Goal: Information Seeking & Learning: Learn about a topic

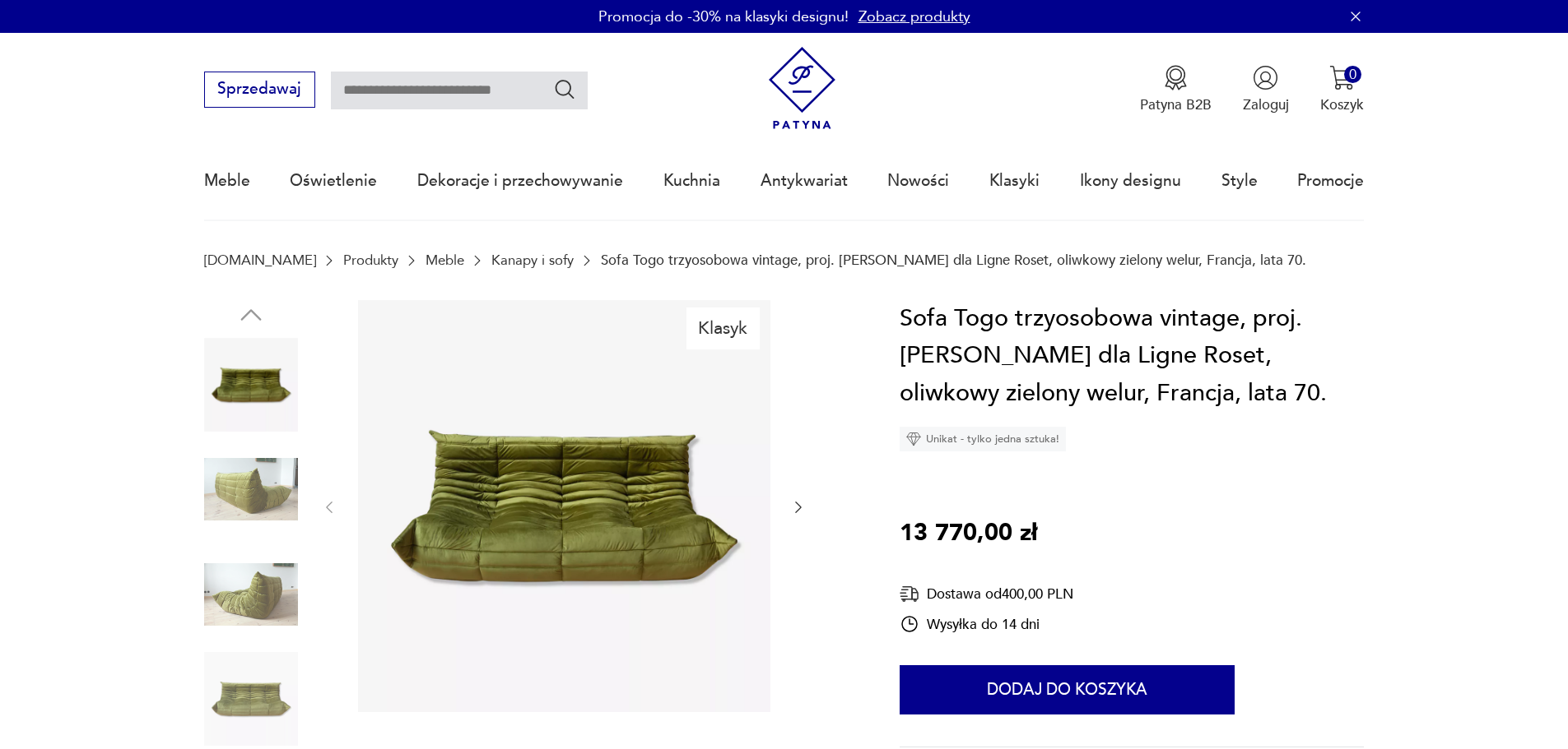
click at [560, 508] on img at bounding box center [564, 507] width 412 height 412
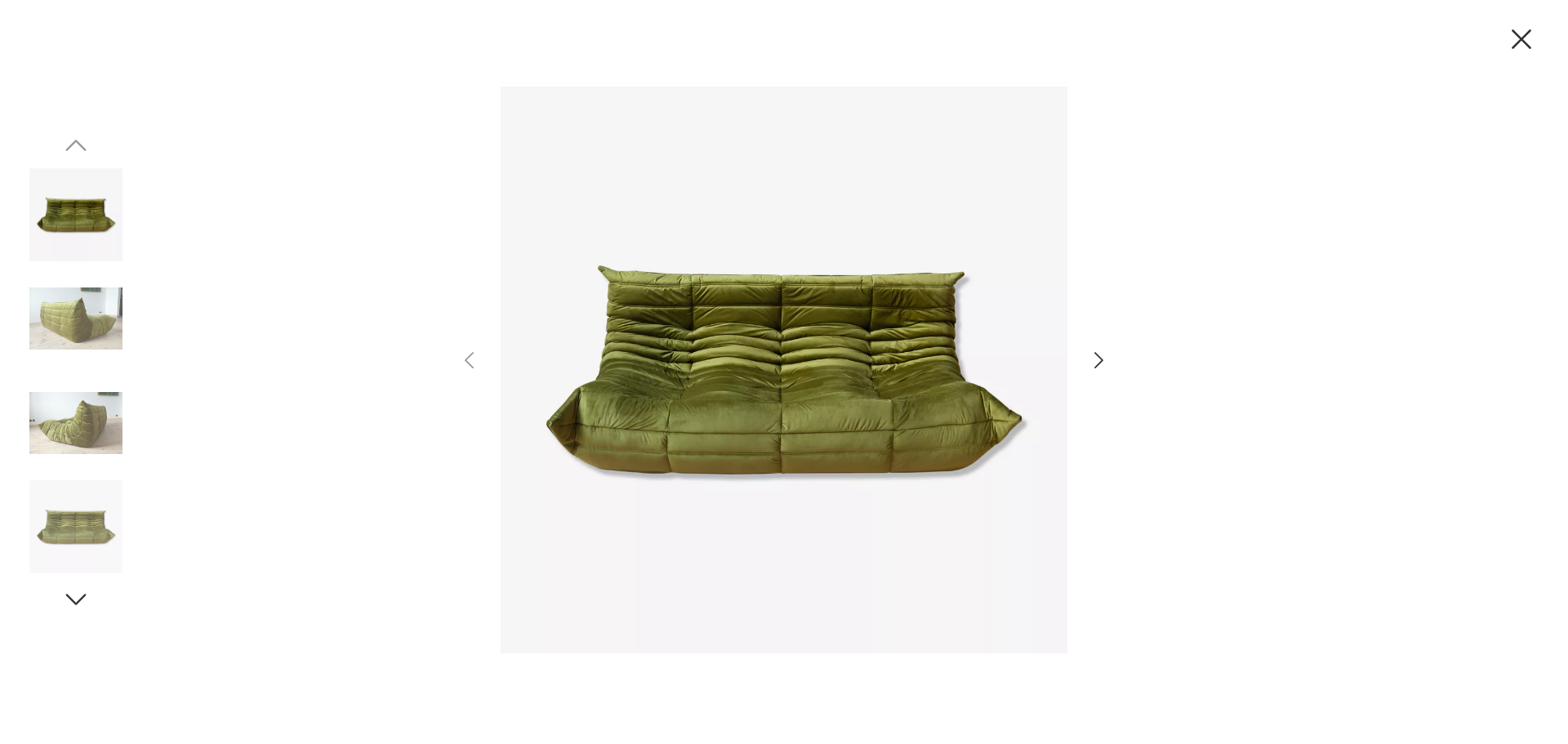
click at [760, 390] on img at bounding box center [784, 370] width 567 height 596
click at [1096, 361] on icon "button" at bounding box center [1099, 361] width 24 height 24
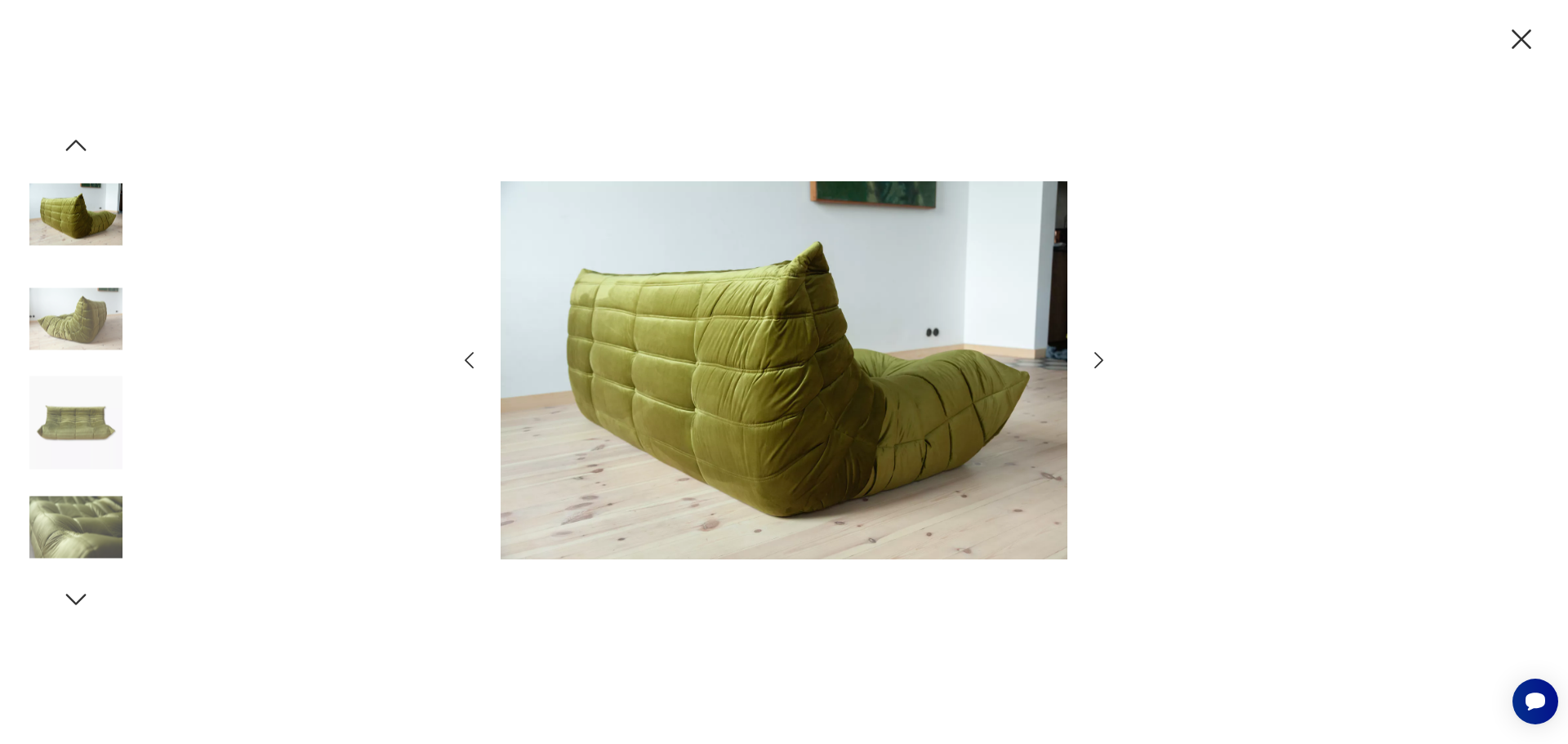
click at [1096, 361] on icon "button" at bounding box center [1099, 361] width 24 height 24
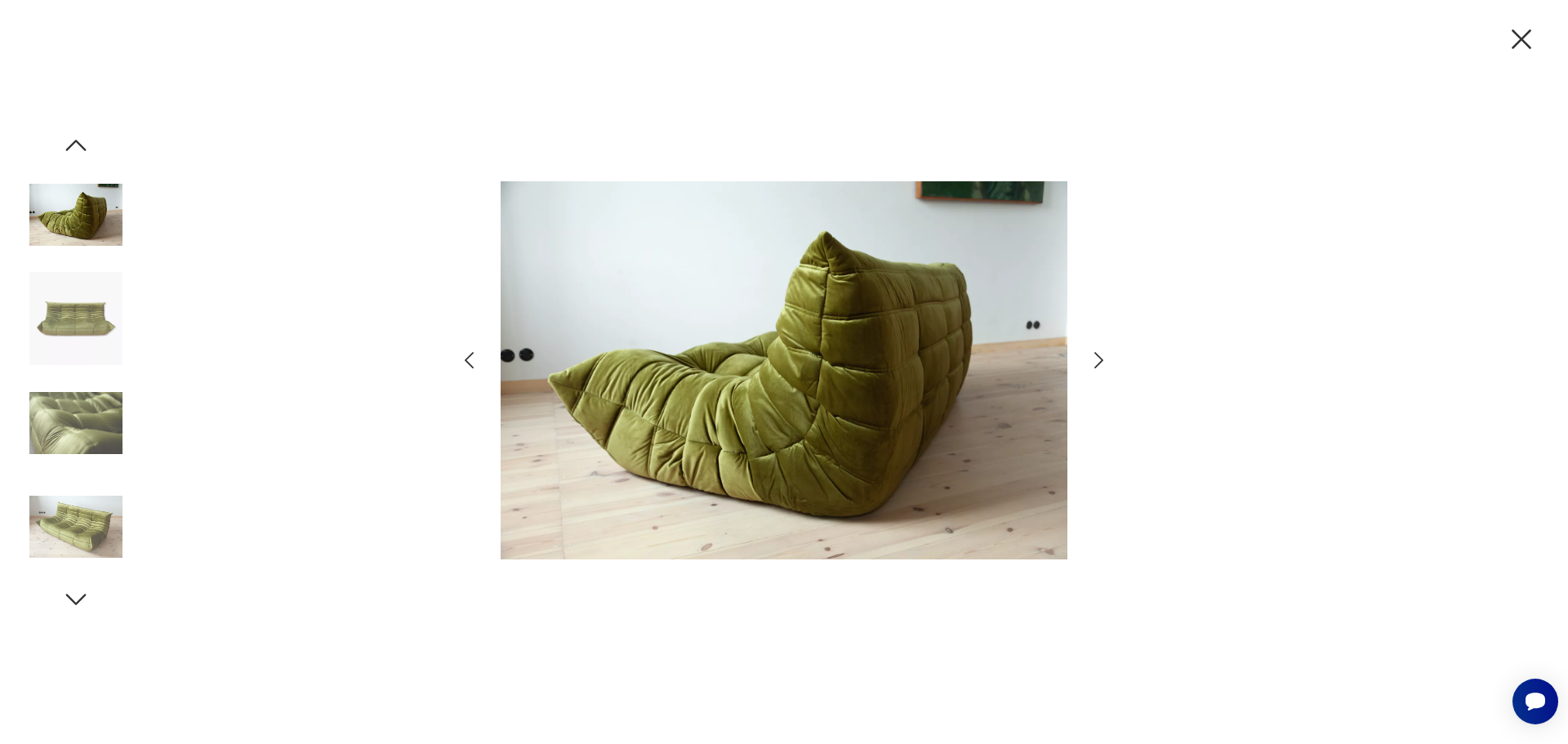
click at [1096, 361] on icon "button" at bounding box center [1099, 361] width 24 height 24
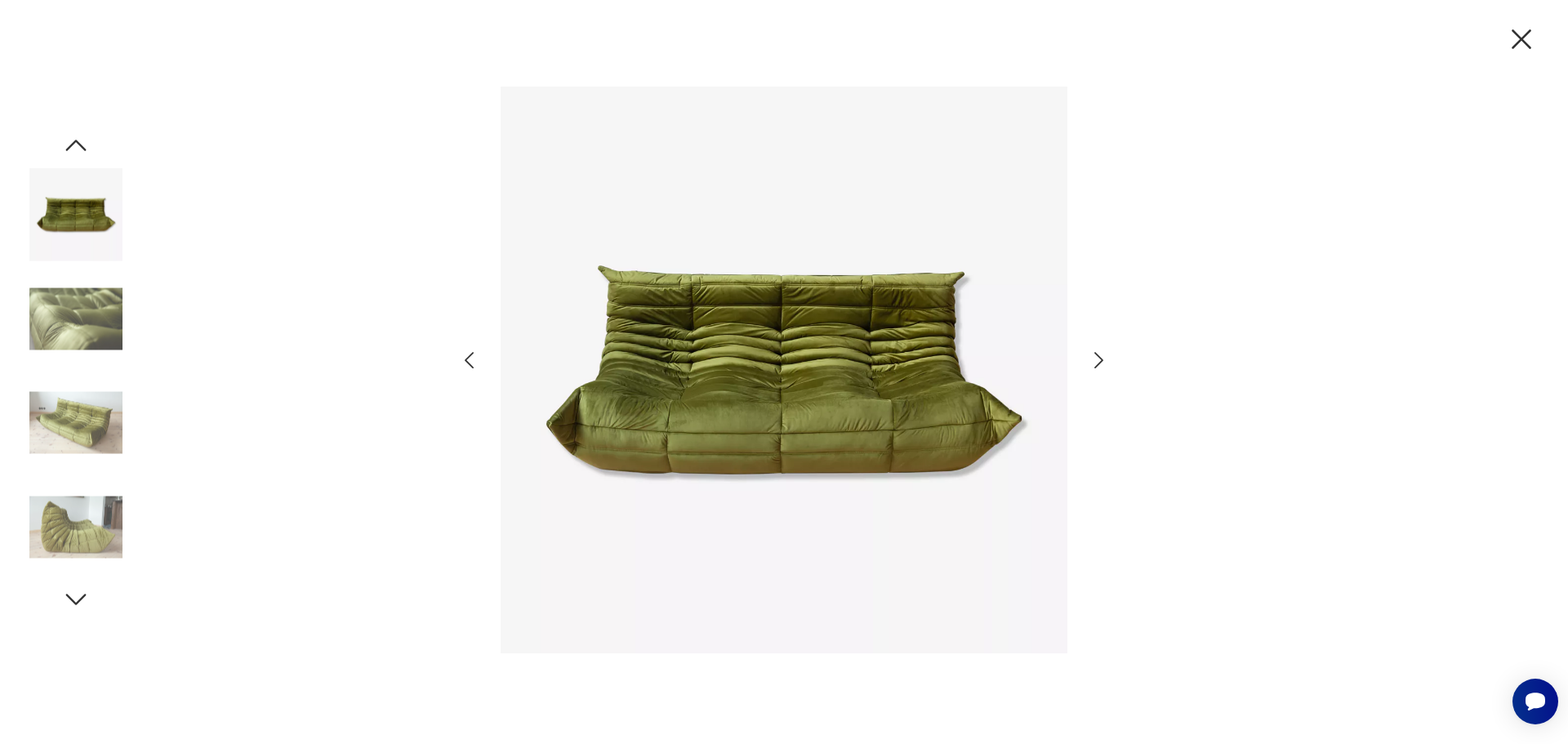
click at [1096, 361] on icon "button" at bounding box center [1099, 361] width 24 height 24
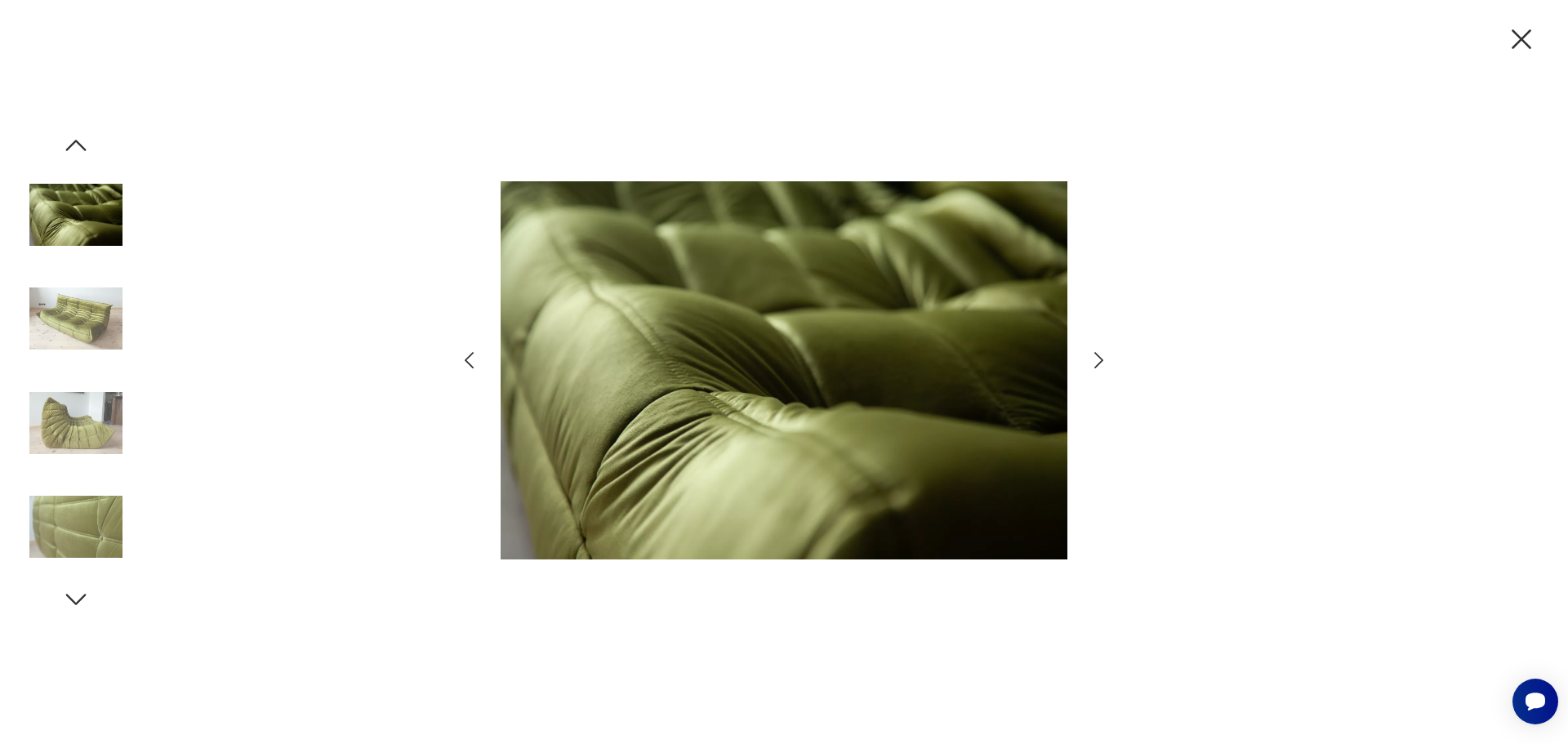
click at [1096, 356] on icon "button" at bounding box center [1099, 361] width 24 height 24
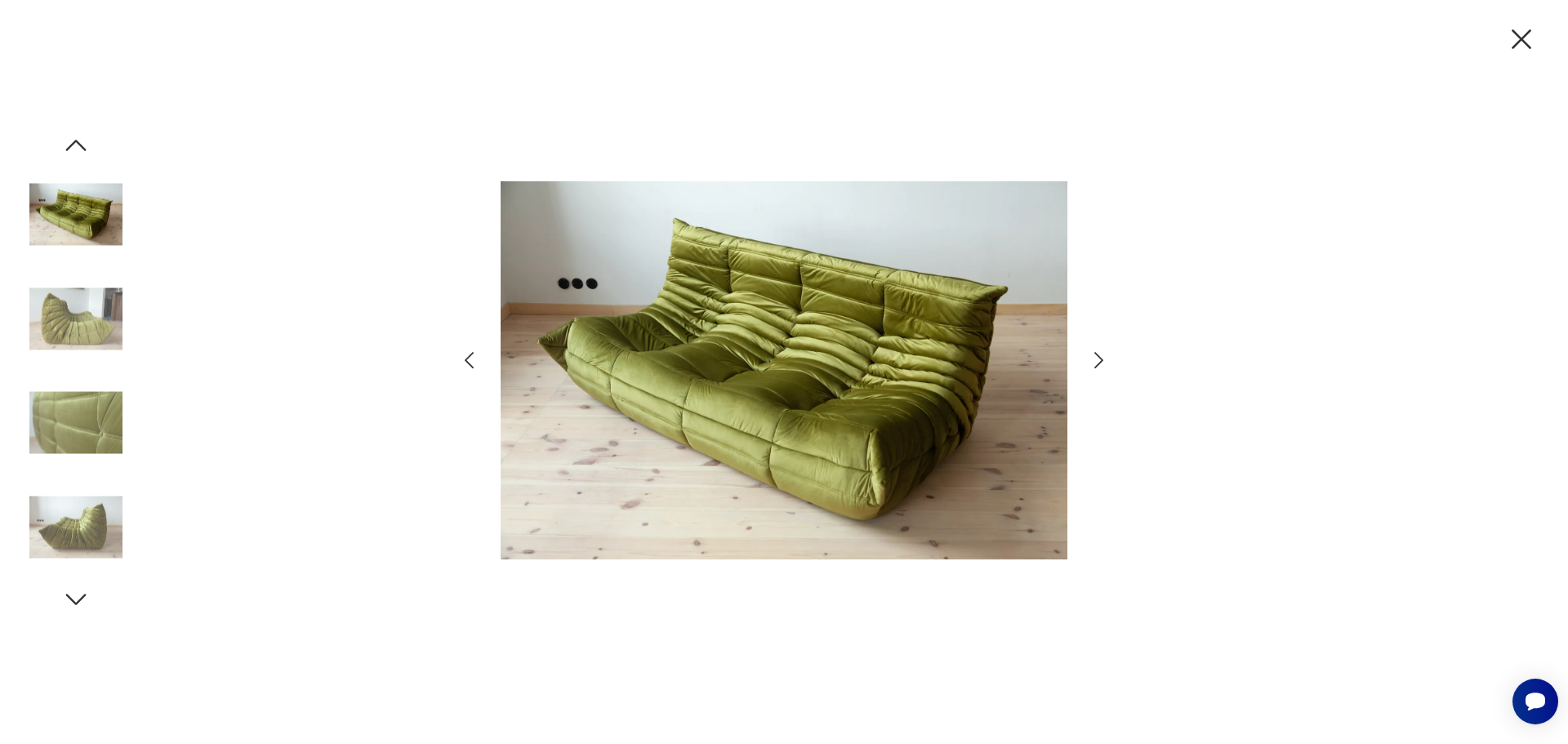
click at [1520, 40] on icon "button" at bounding box center [1522, 40] width 20 height 20
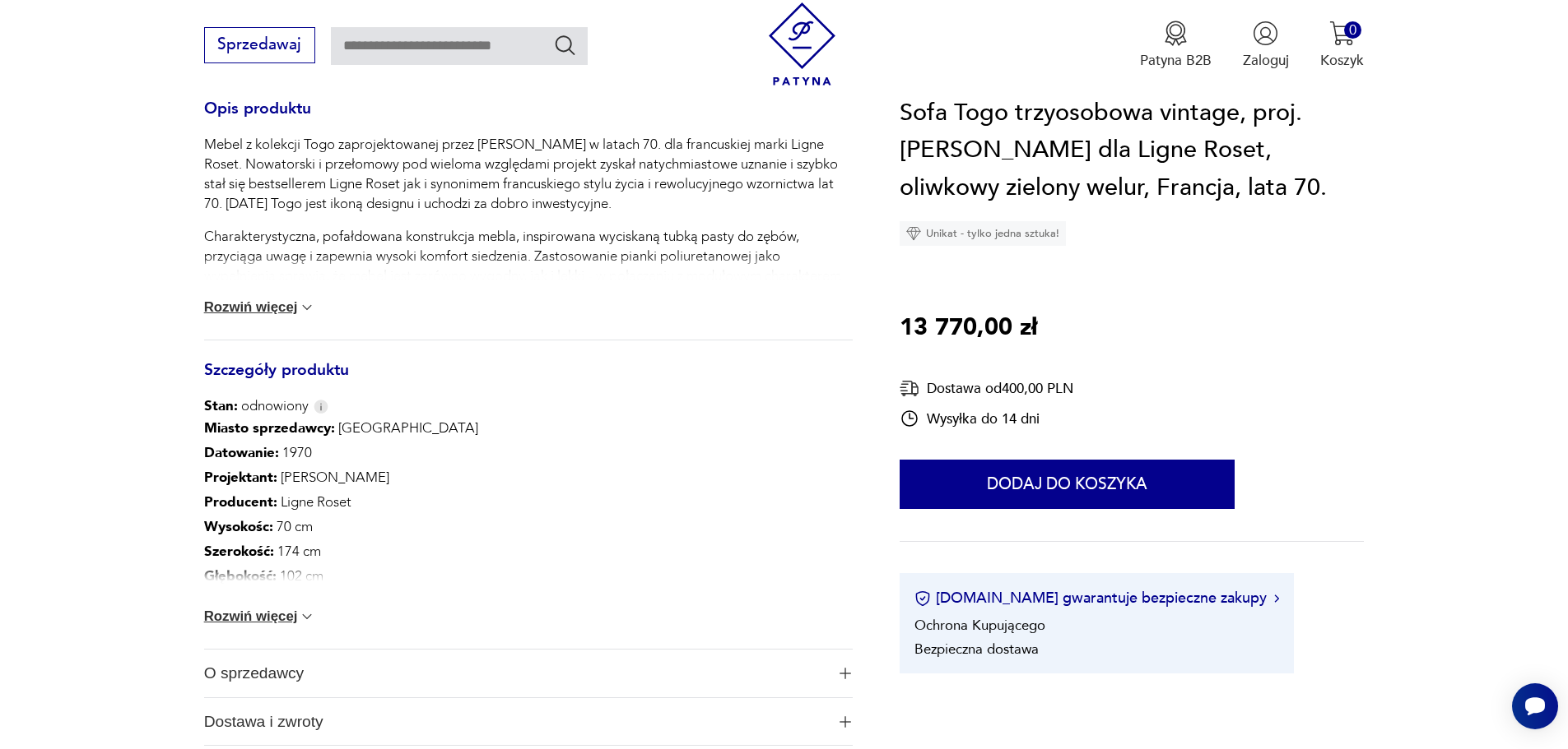
scroll to position [823, 0]
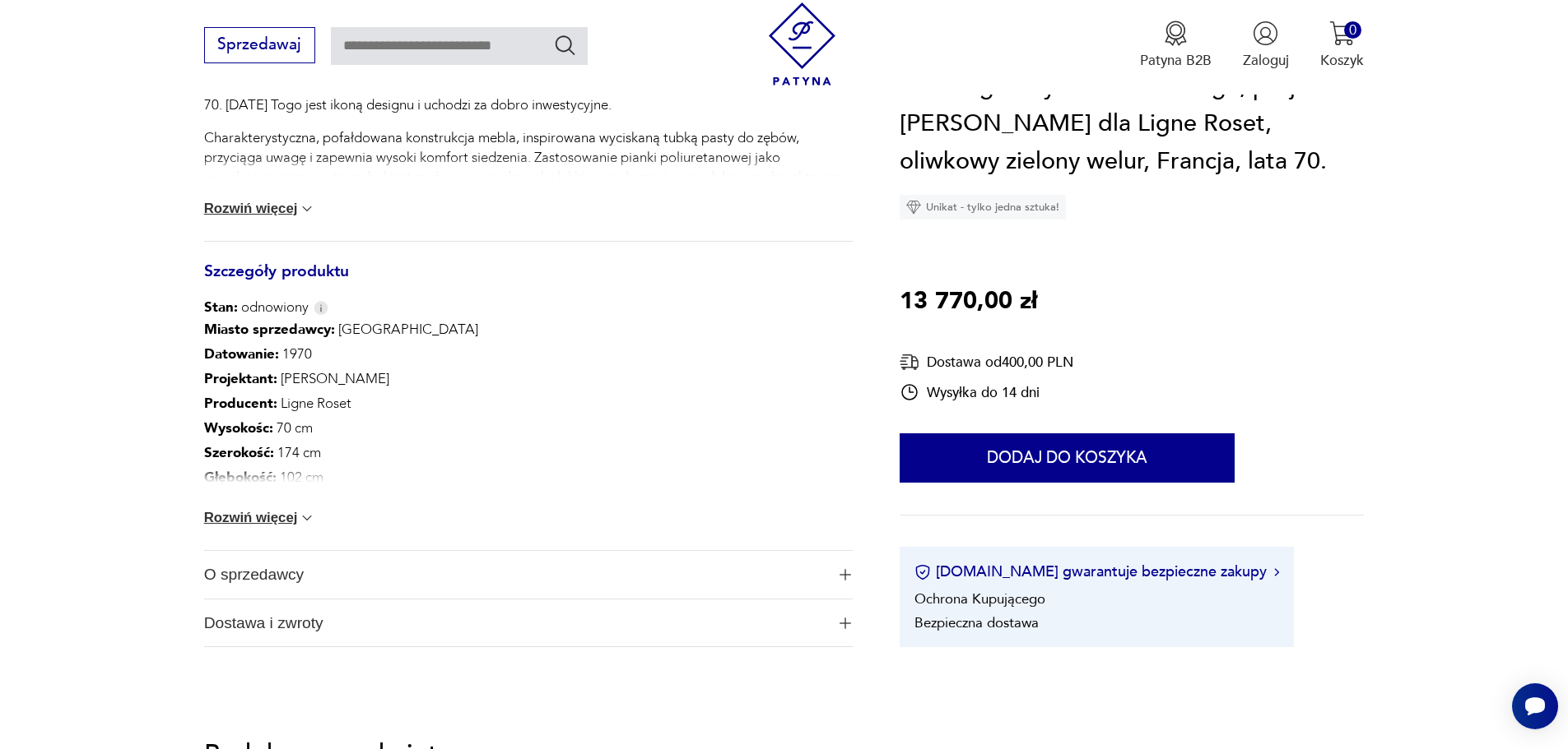
click at [262, 522] on button "Rozwiń więcej" at bounding box center [260, 518] width 112 height 16
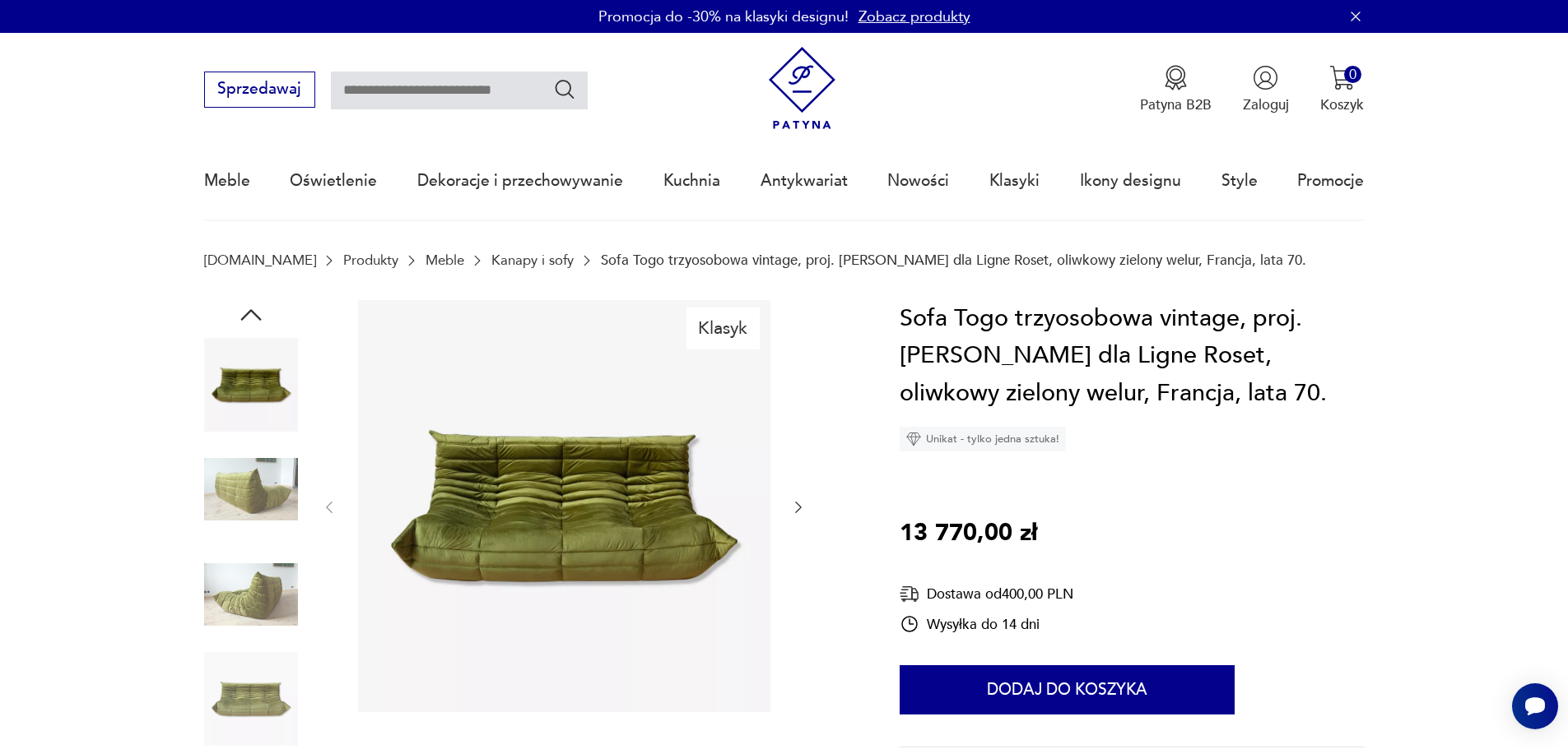
scroll to position [411, 0]
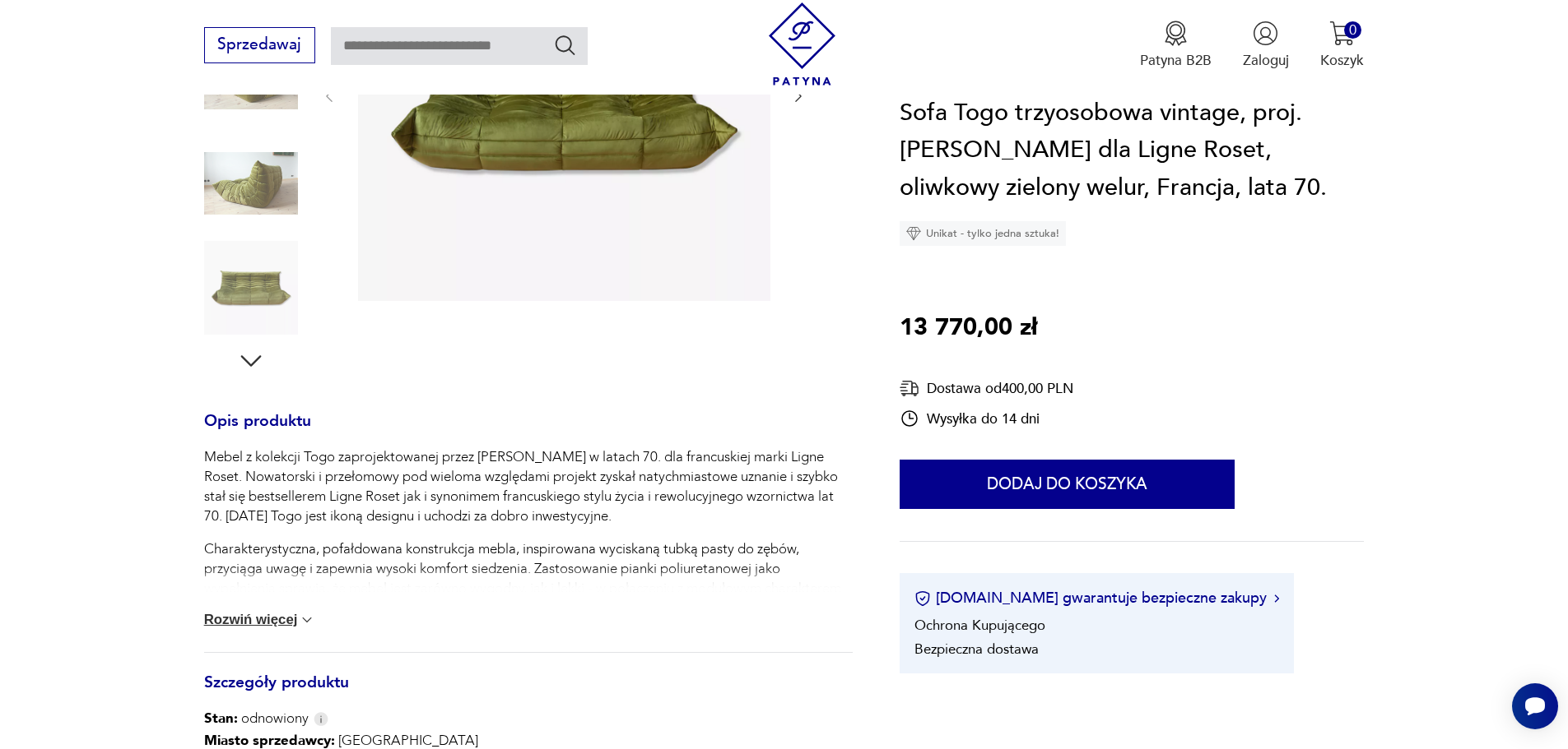
click at [250, 357] on icon "button" at bounding box center [251, 361] width 30 height 30
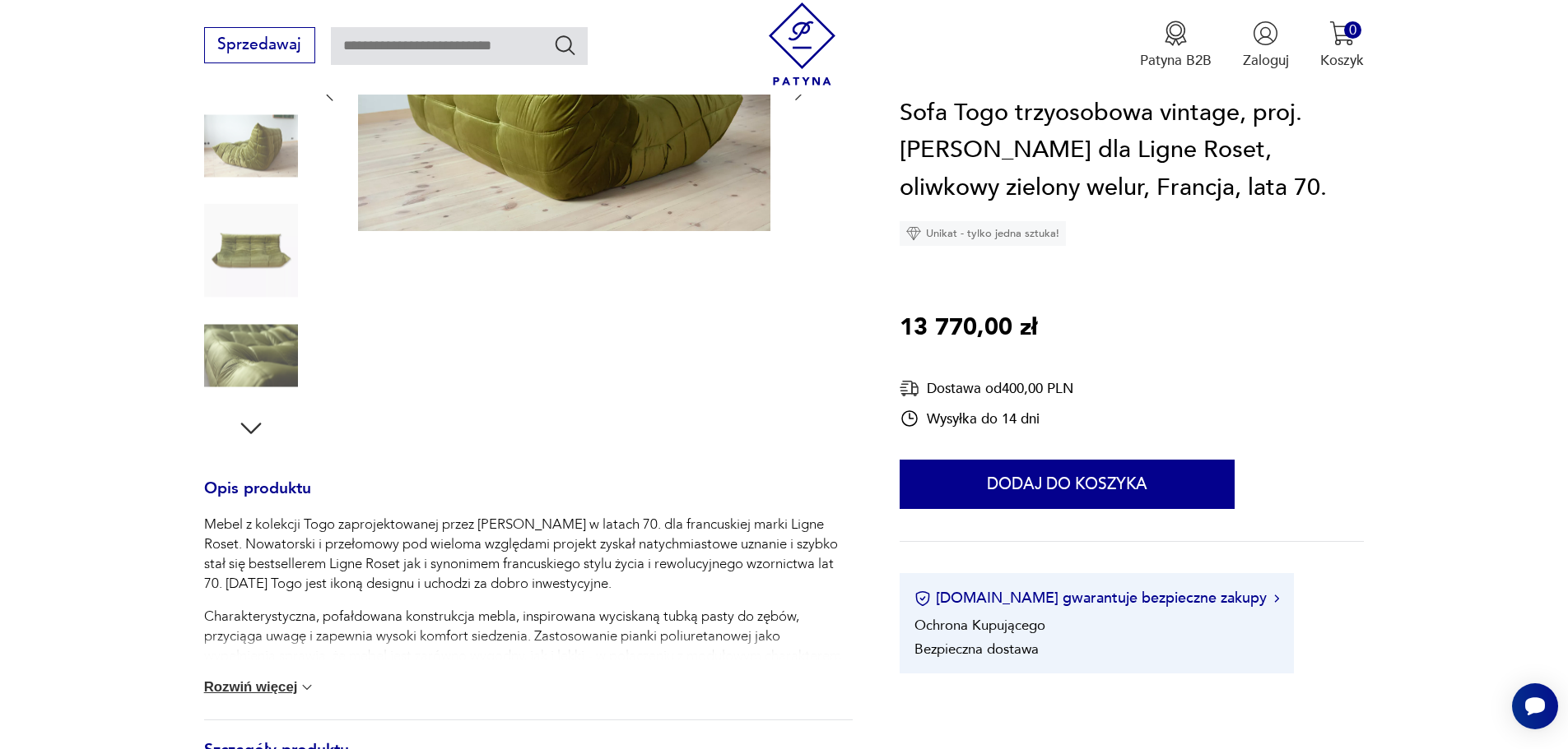
scroll to position [343, 0]
click at [247, 426] on icon "button" at bounding box center [251, 429] width 30 height 30
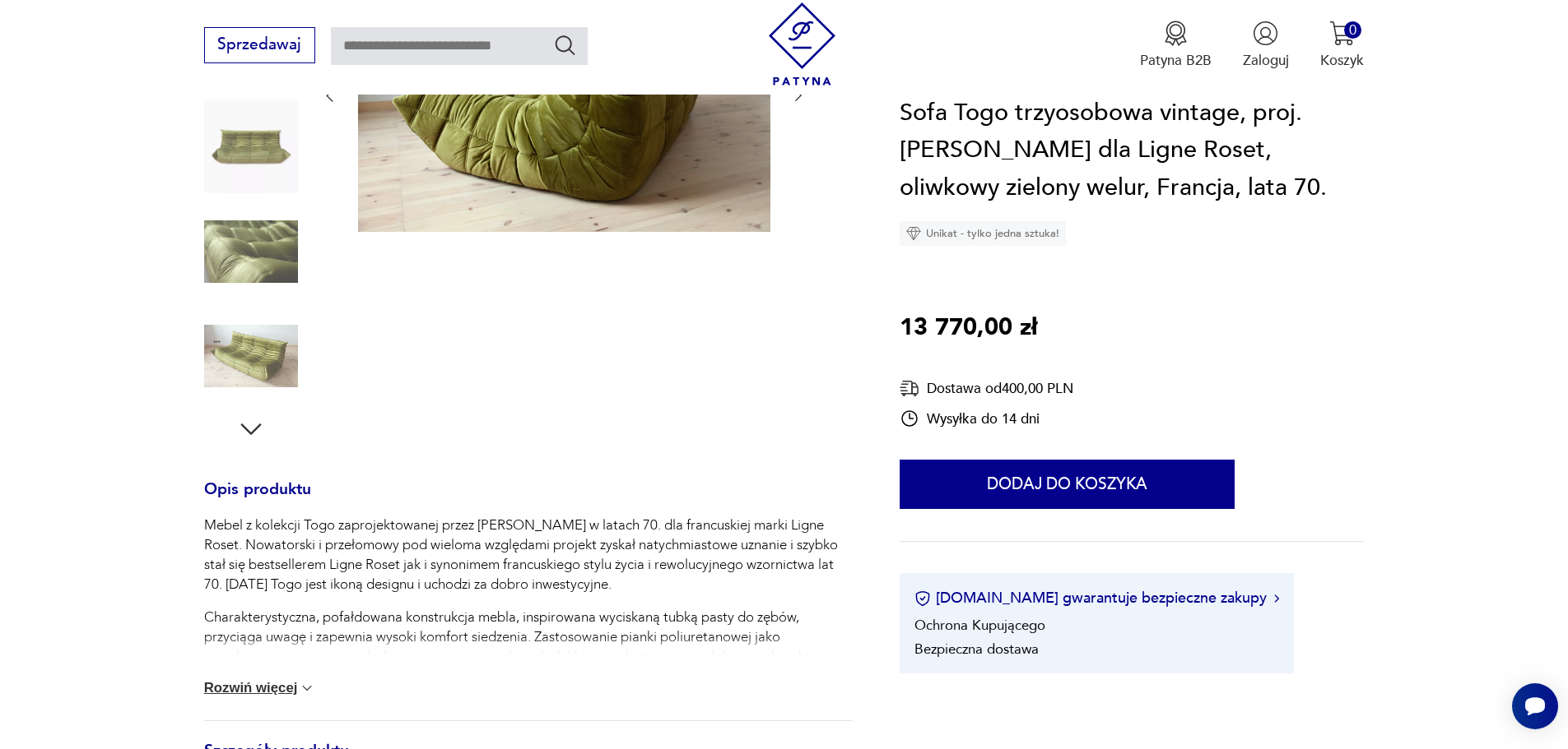
click at [247, 426] on icon "button" at bounding box center [251, 429] width 30 height 30
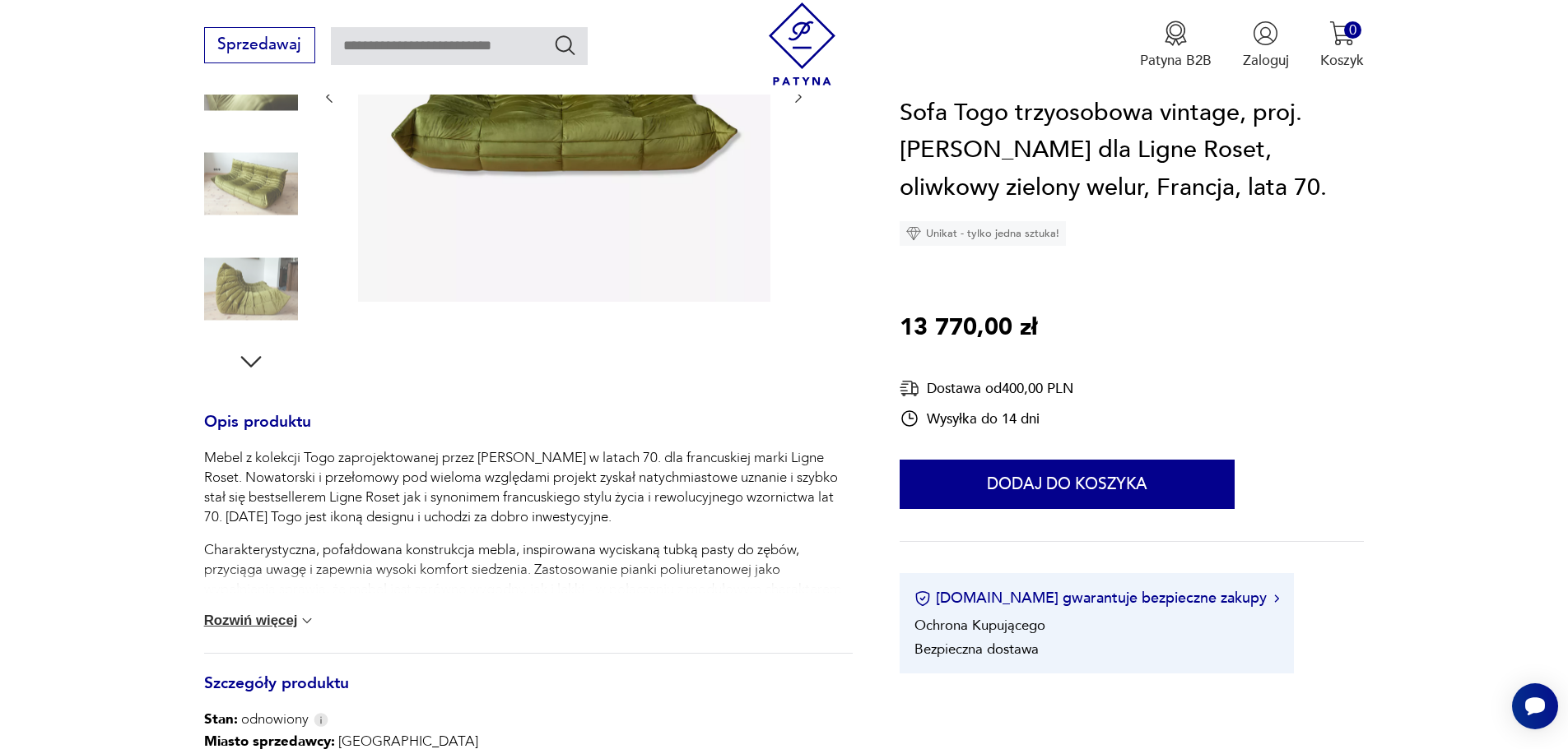
scroll to position [411, 0]
click at [247, 426] on h3 "Opis produktu" at bounding box center [528, 432] width 648 height 33
click at [247, 416] on h3 "Opis produktu" at bounding box center [528, 432] width 648 height 33
click at [251, 364] on icon "button" at bounding box center [251, 361] width 30 height 30
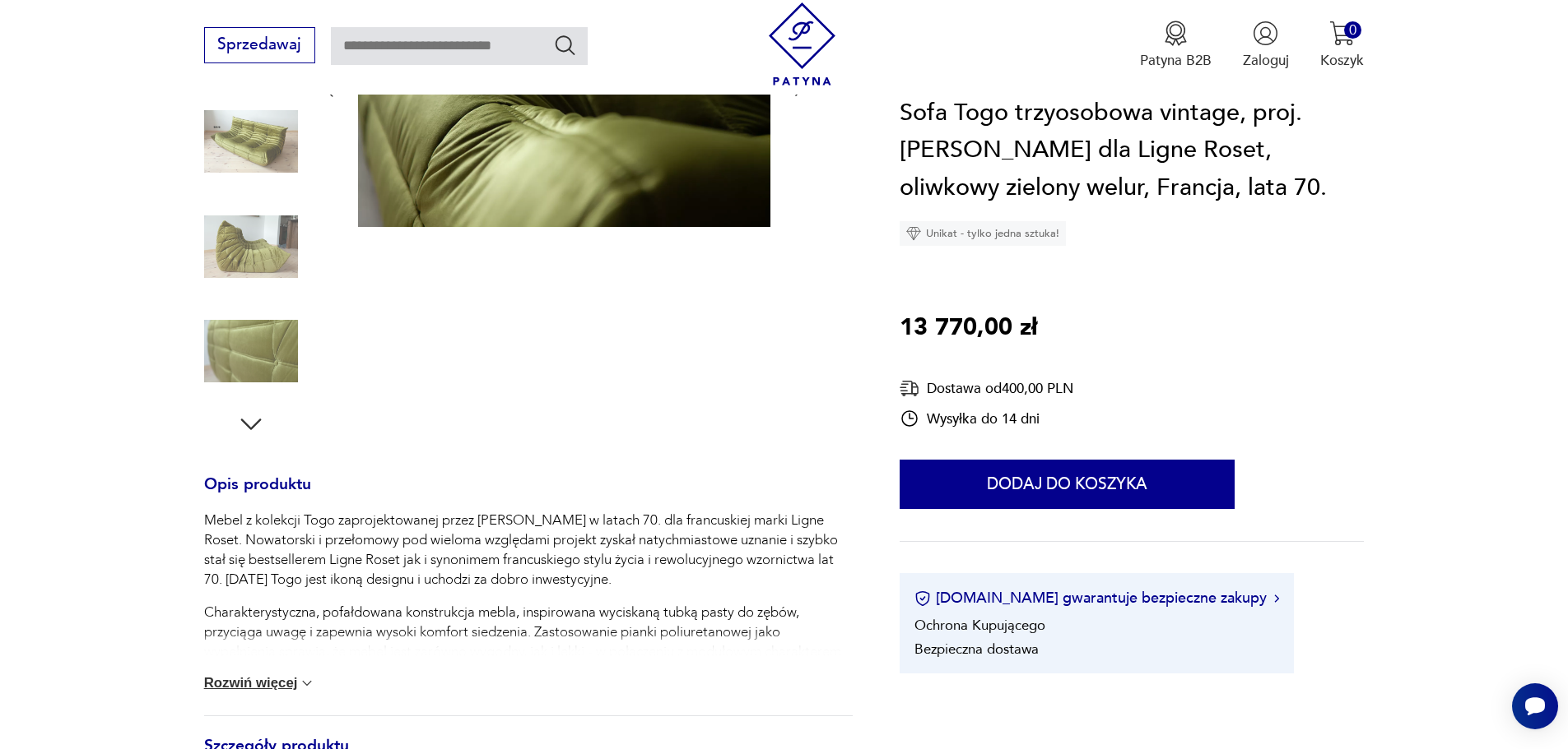
scroll to position [343, 0]
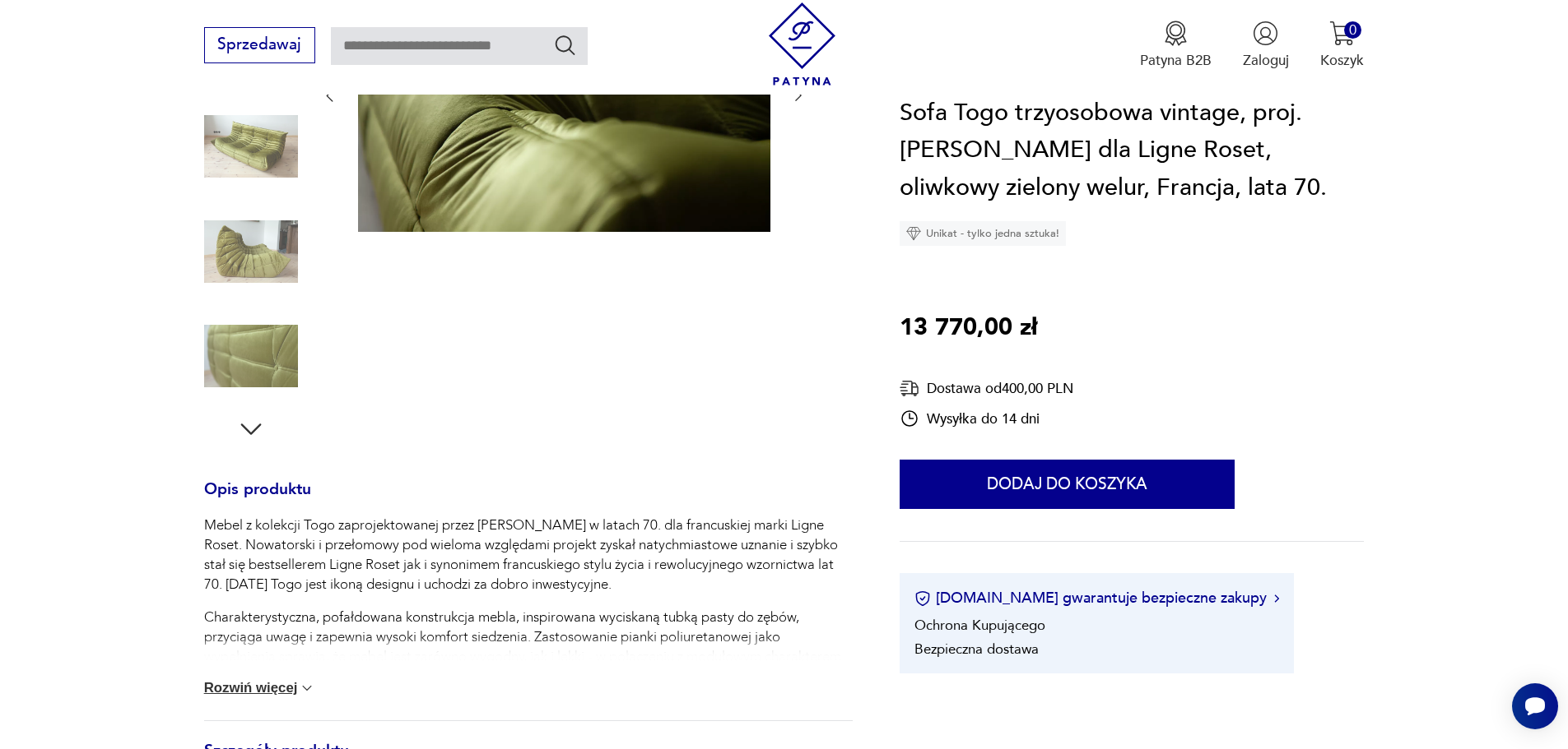
click at [250, 418] on icon "button" at bounding box center [251, 429] width 30 height 30
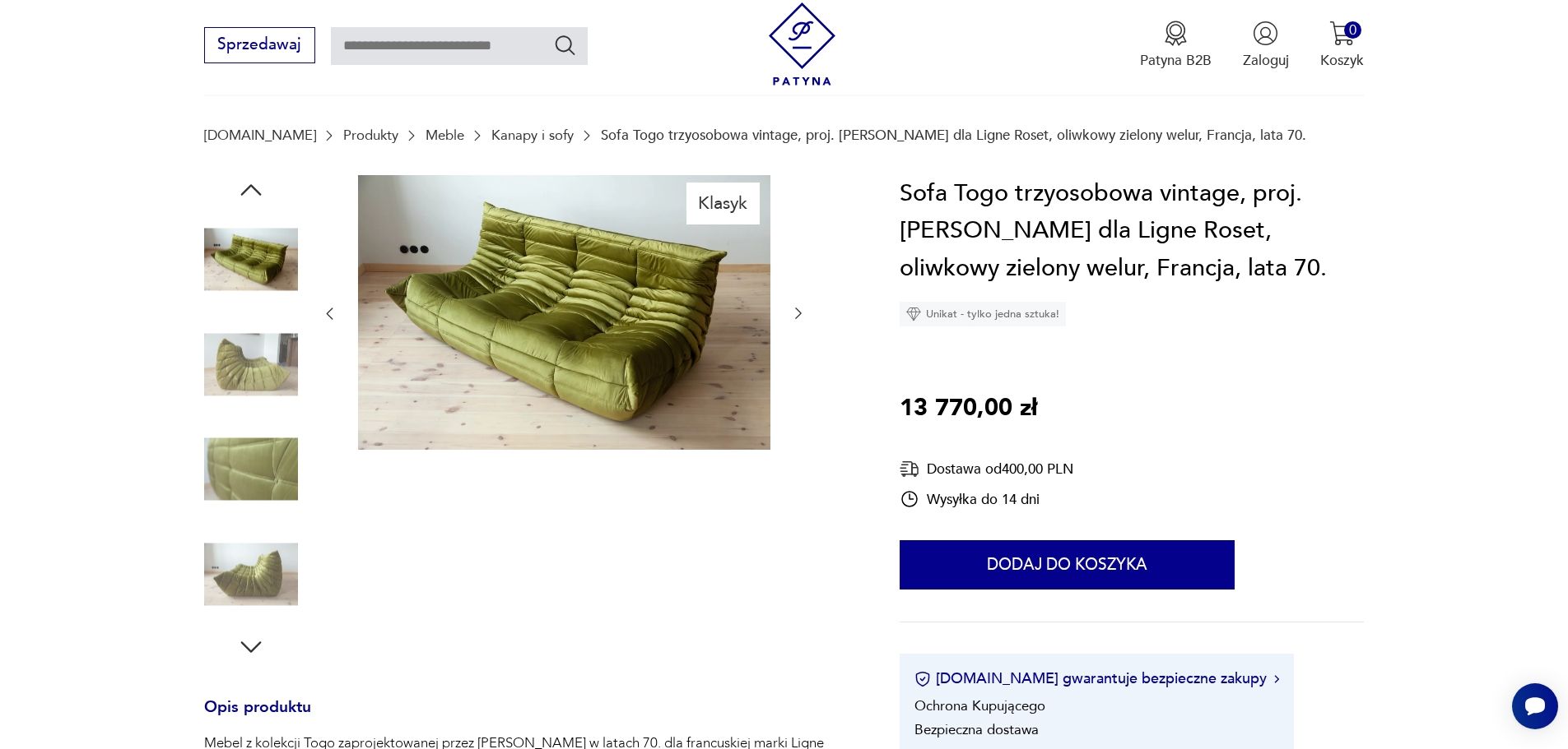
scroll to position [165, 0]
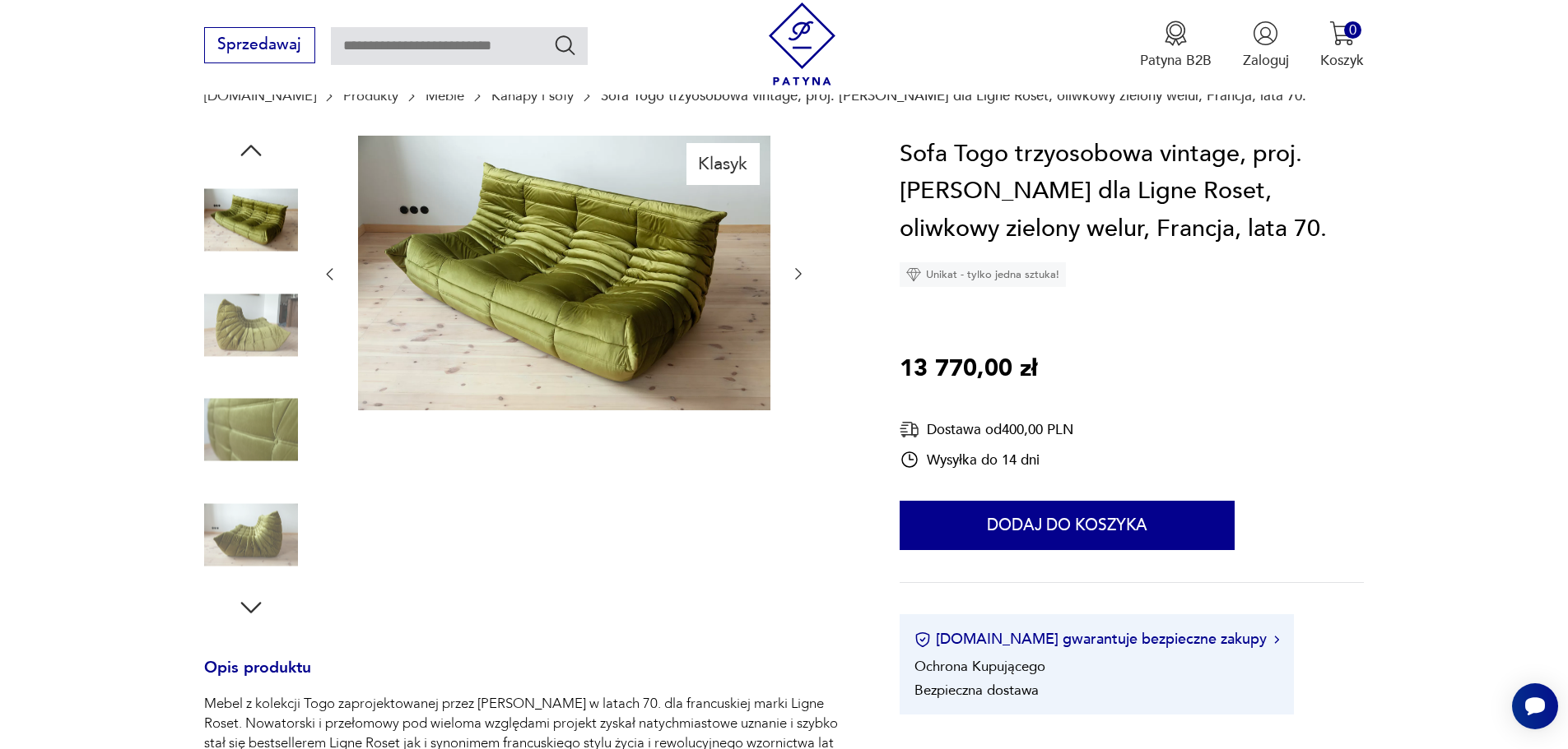
click at [250, 604] on icon "button" at bounding box center [251, 608] width 30 height 30
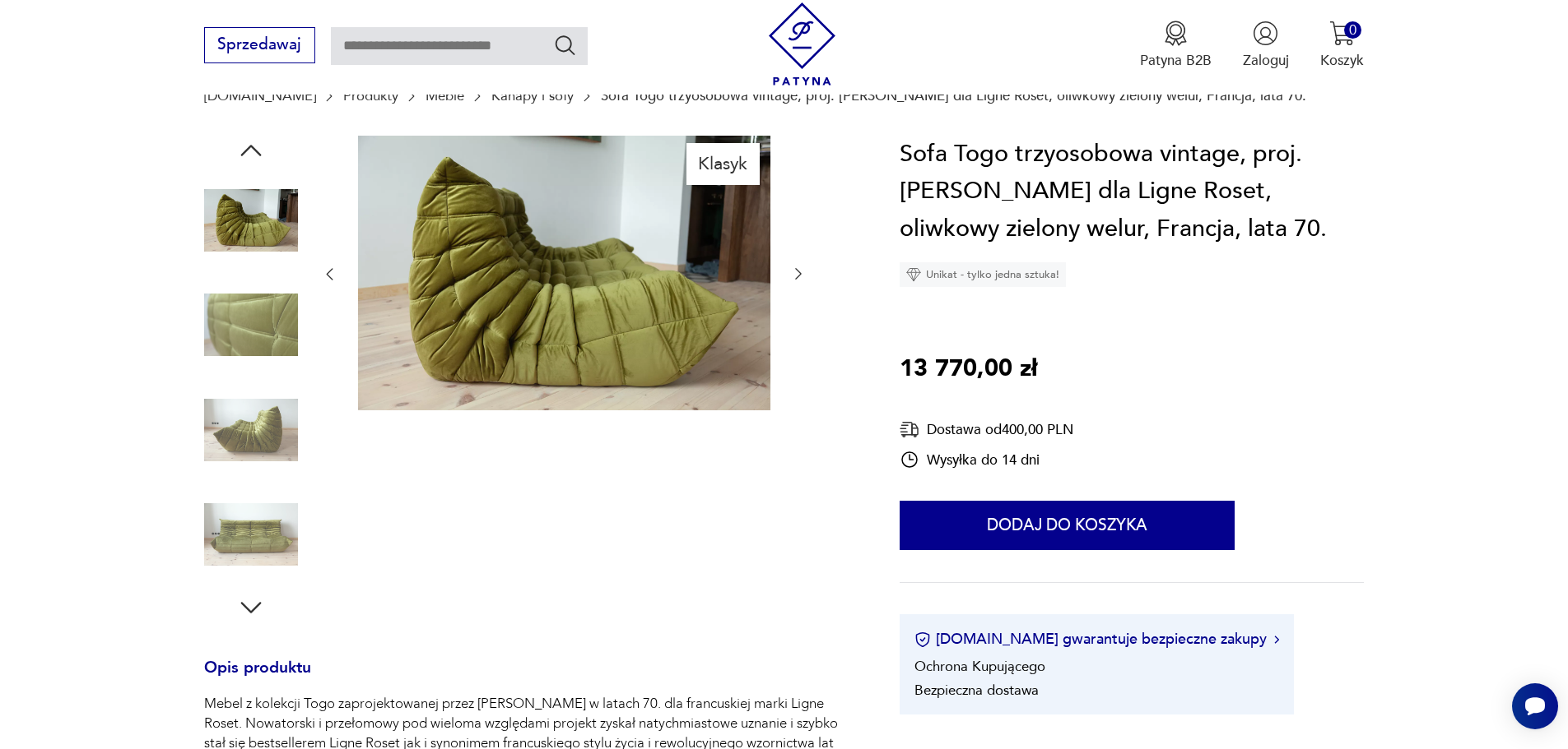
click at [250, 604] on icon "button" at bounding box center [251, 608] width 30 height 30
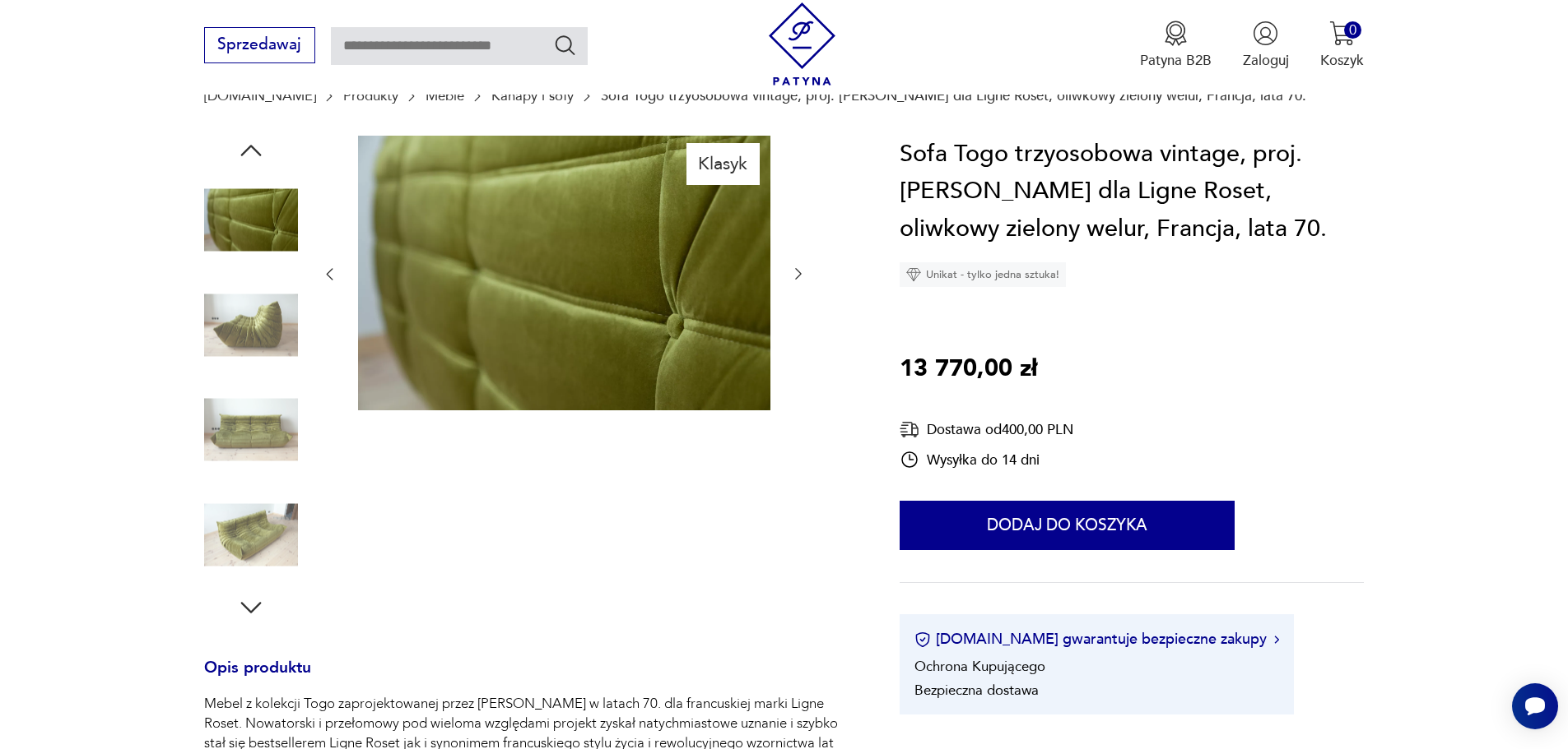
click at [250, 604] on icon "button" at bounding box center [251, 608] width 30 height 30
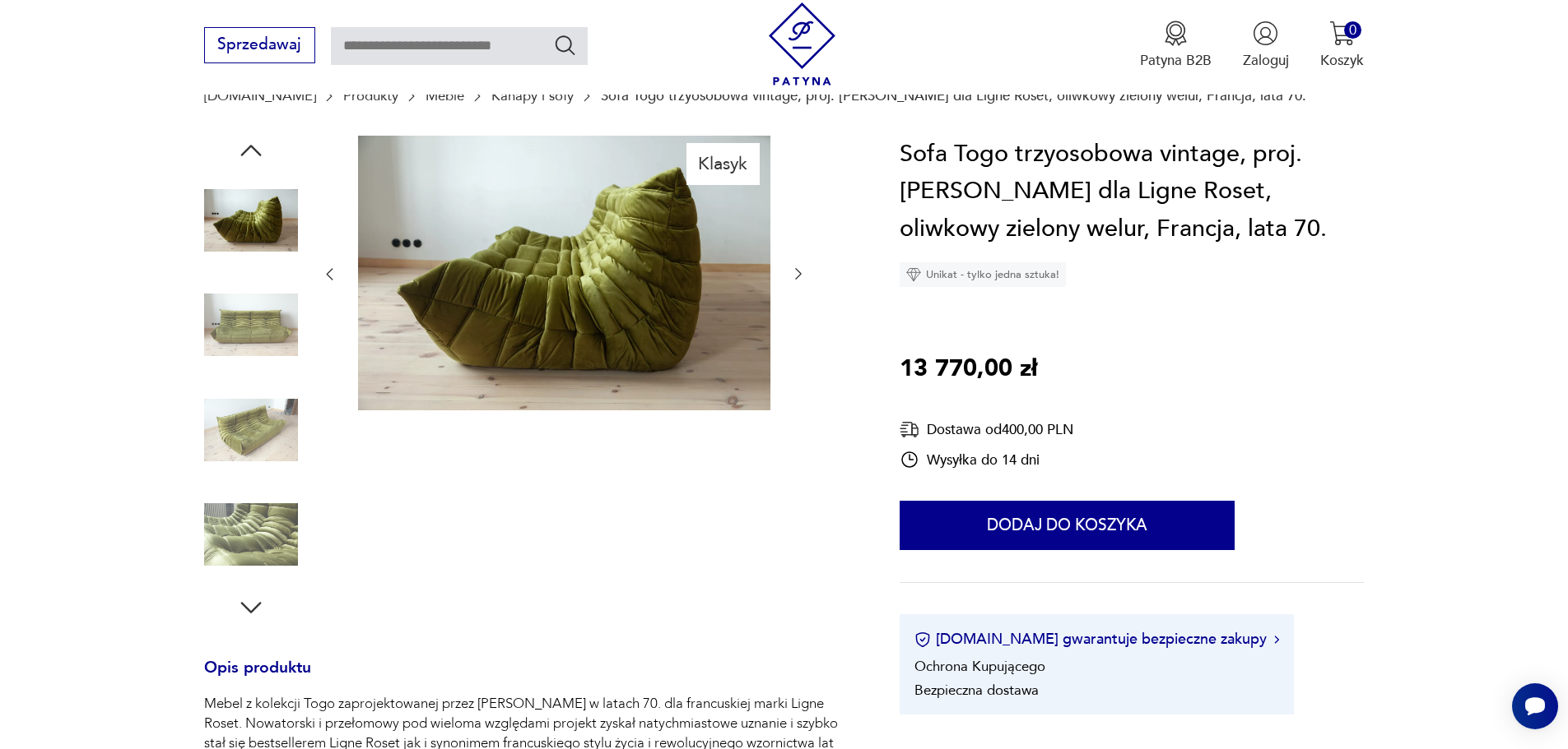
click at [250, 604] on icon "button" at bounding box center [251, 608] width 30 height 30
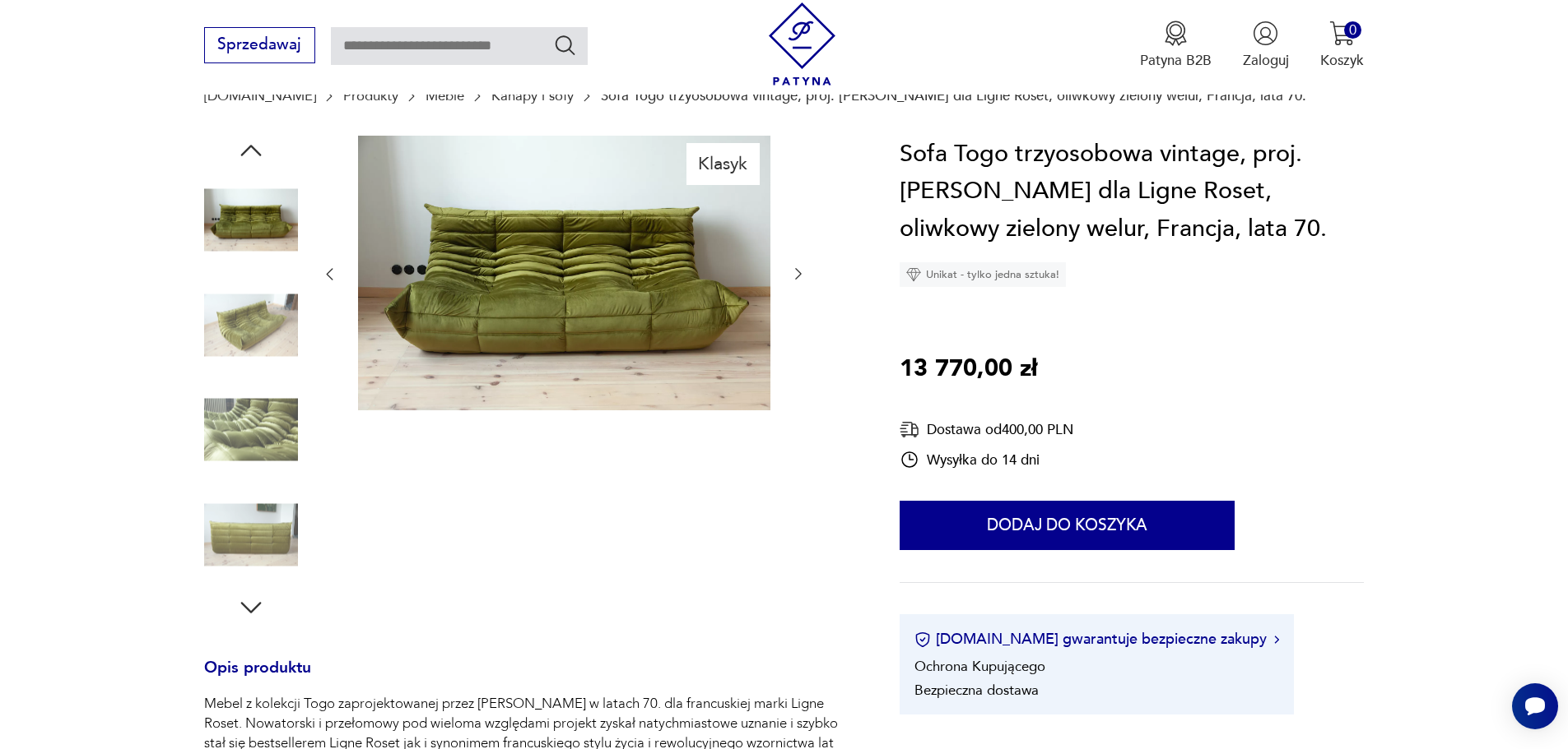
click at [250, 604] on icon "button" at bounding box center [251, 608] width 30 height 30
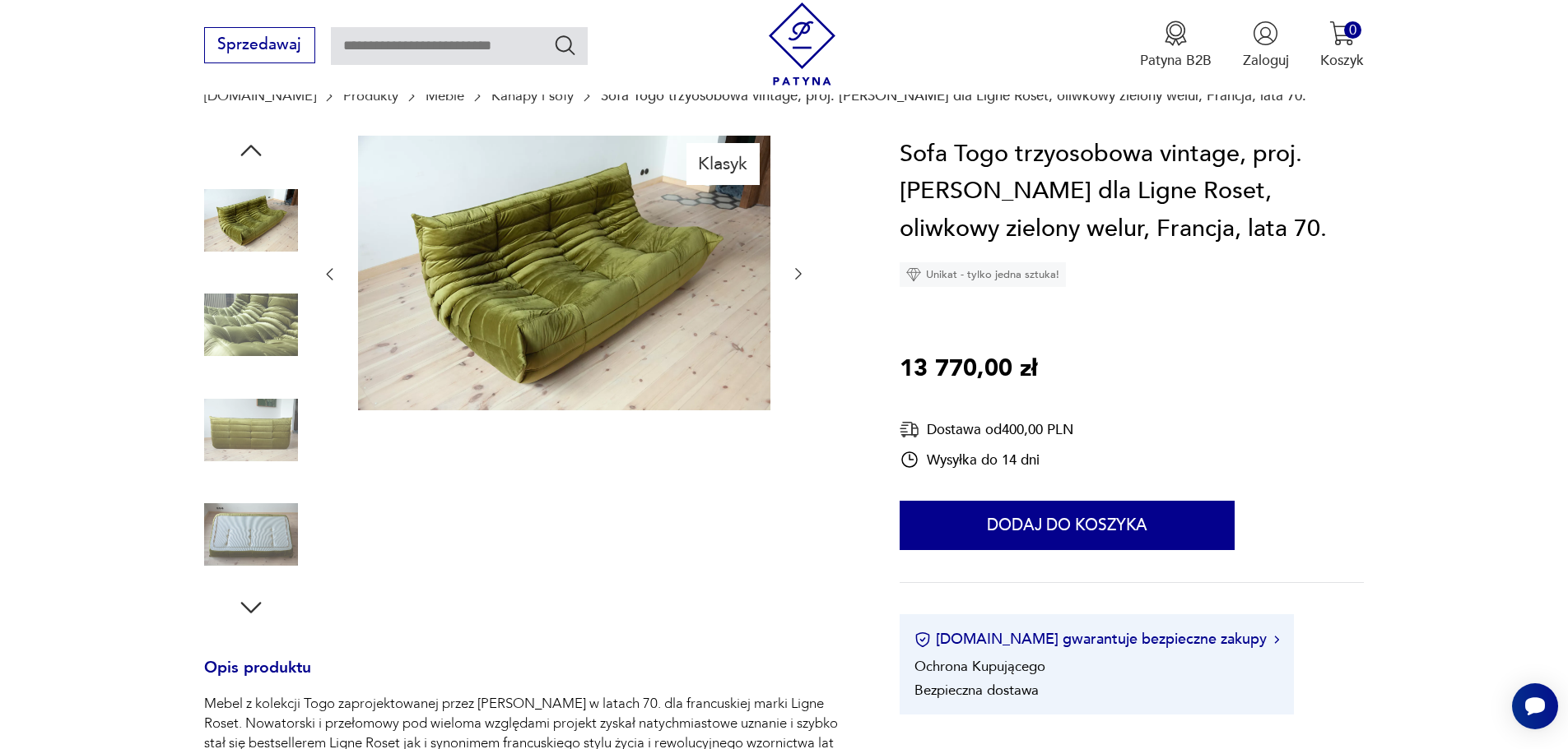
click at [250, 604] on icon "button" at bounding box center [251, 608] width 30 height 30
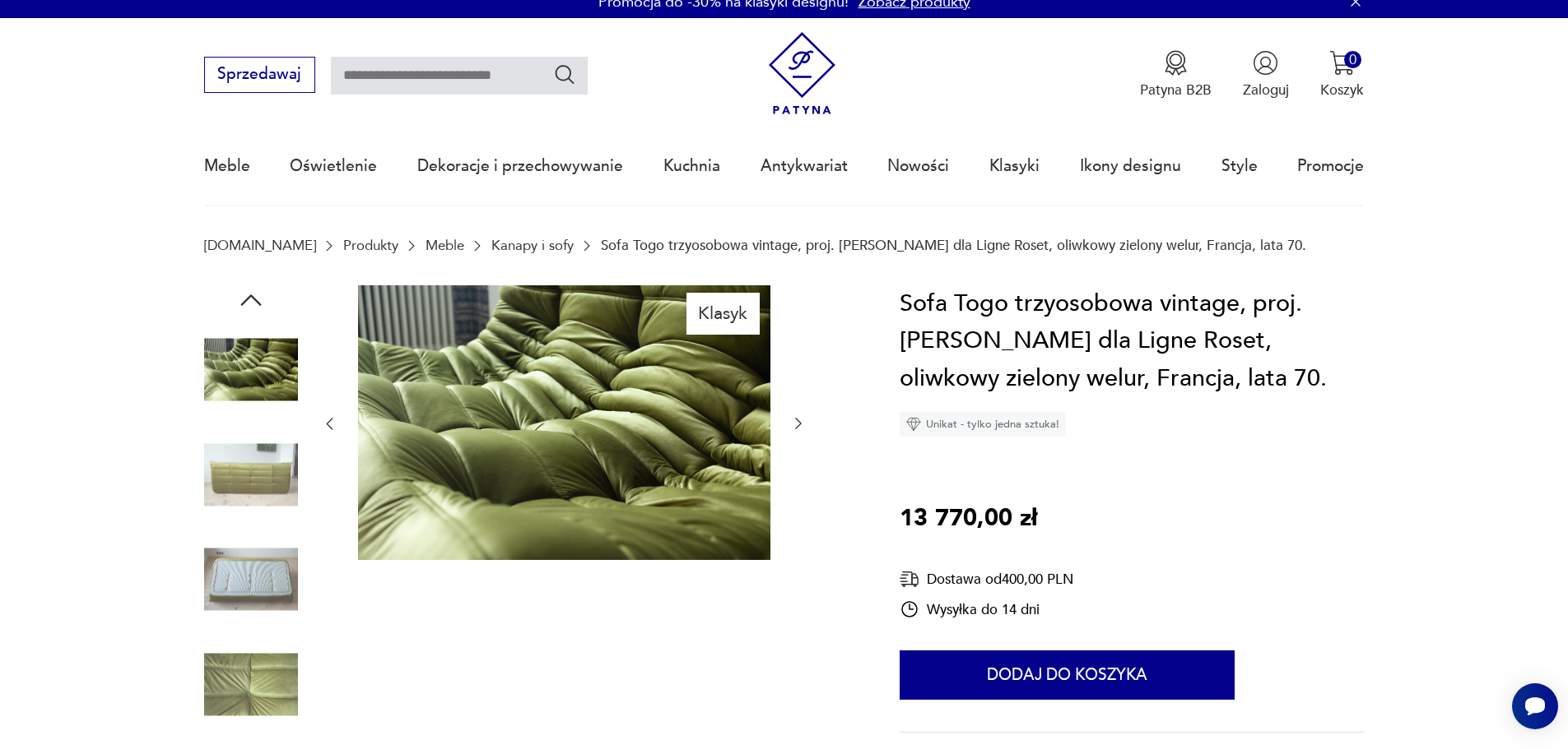
scroll to position [0, 0]
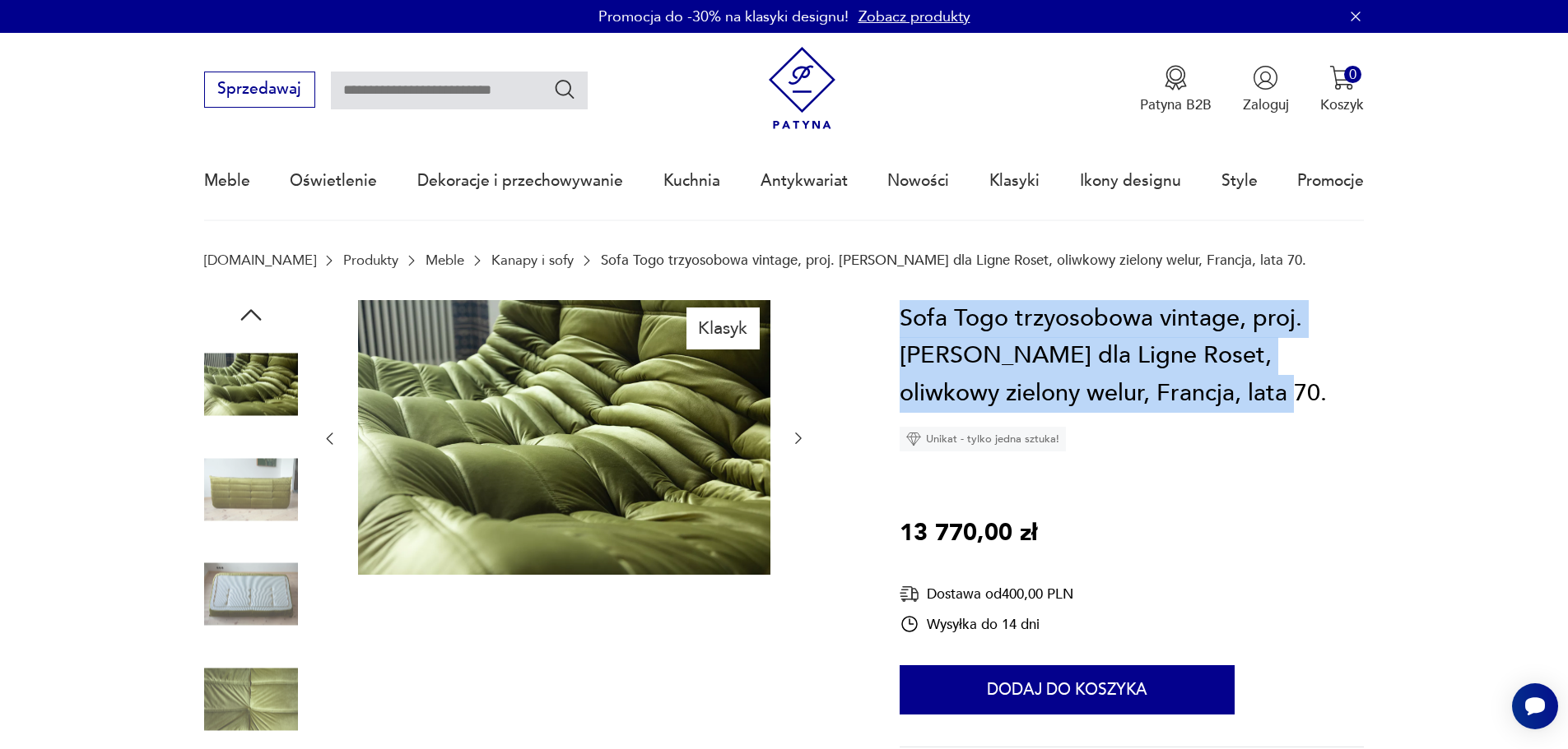
drag, startPoint x: 1145, startPoint y: 394, endPoint x: 900, endPoint y: 325, distance: 254.5
click at [900, 325] on h1 "Sofa Togo trzyosobowa vintage, proj. [PERSON_NAME] dla Ligne Roset, oliwkowy zi…" at bounding box center [1131, 357] width 464 height 113
copy h1 "Sofa Togo trzyosobowa vintage, proj. [PERSON_NAME] dla Ligne Roset, oliwkowy zi…"
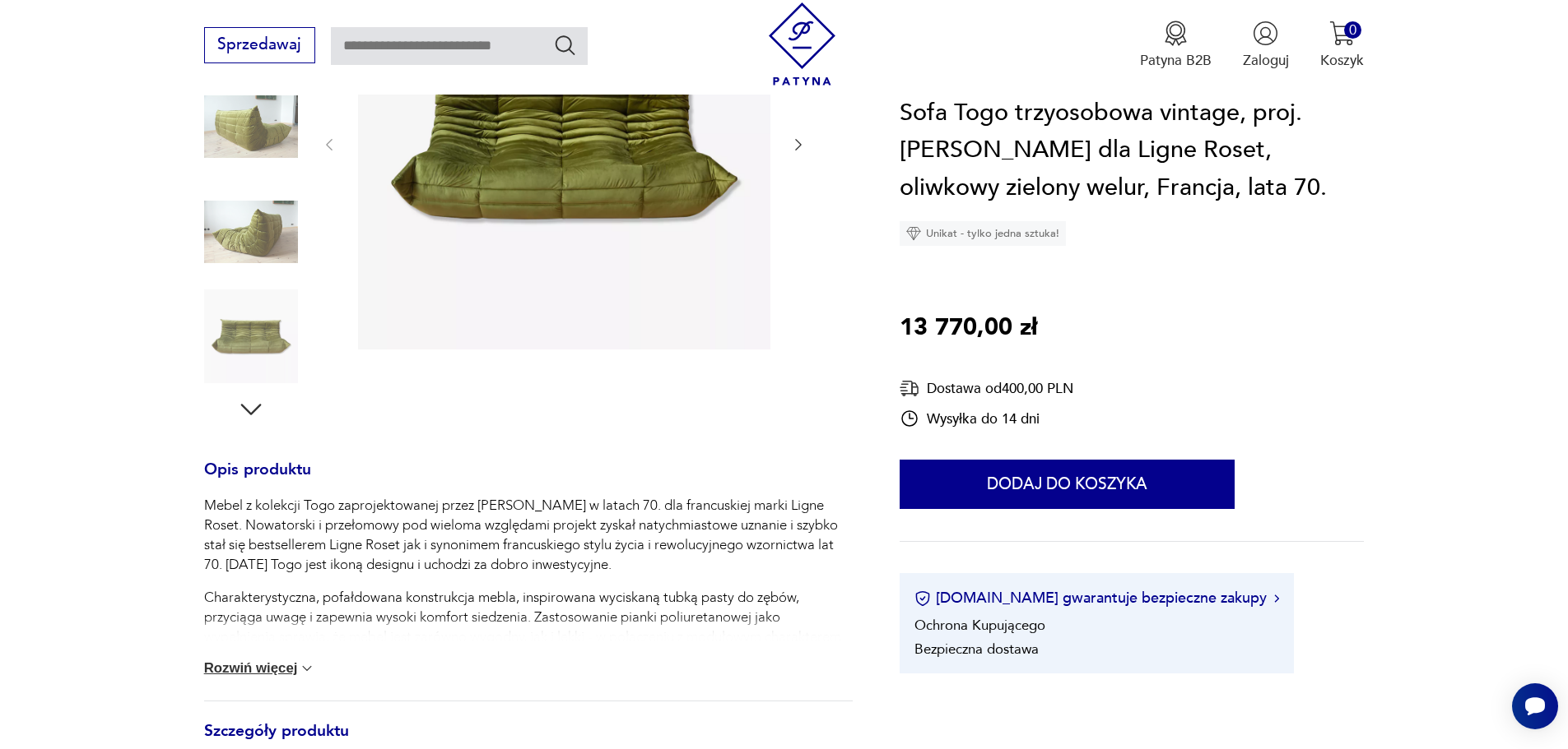
scroll to position [247, 0]
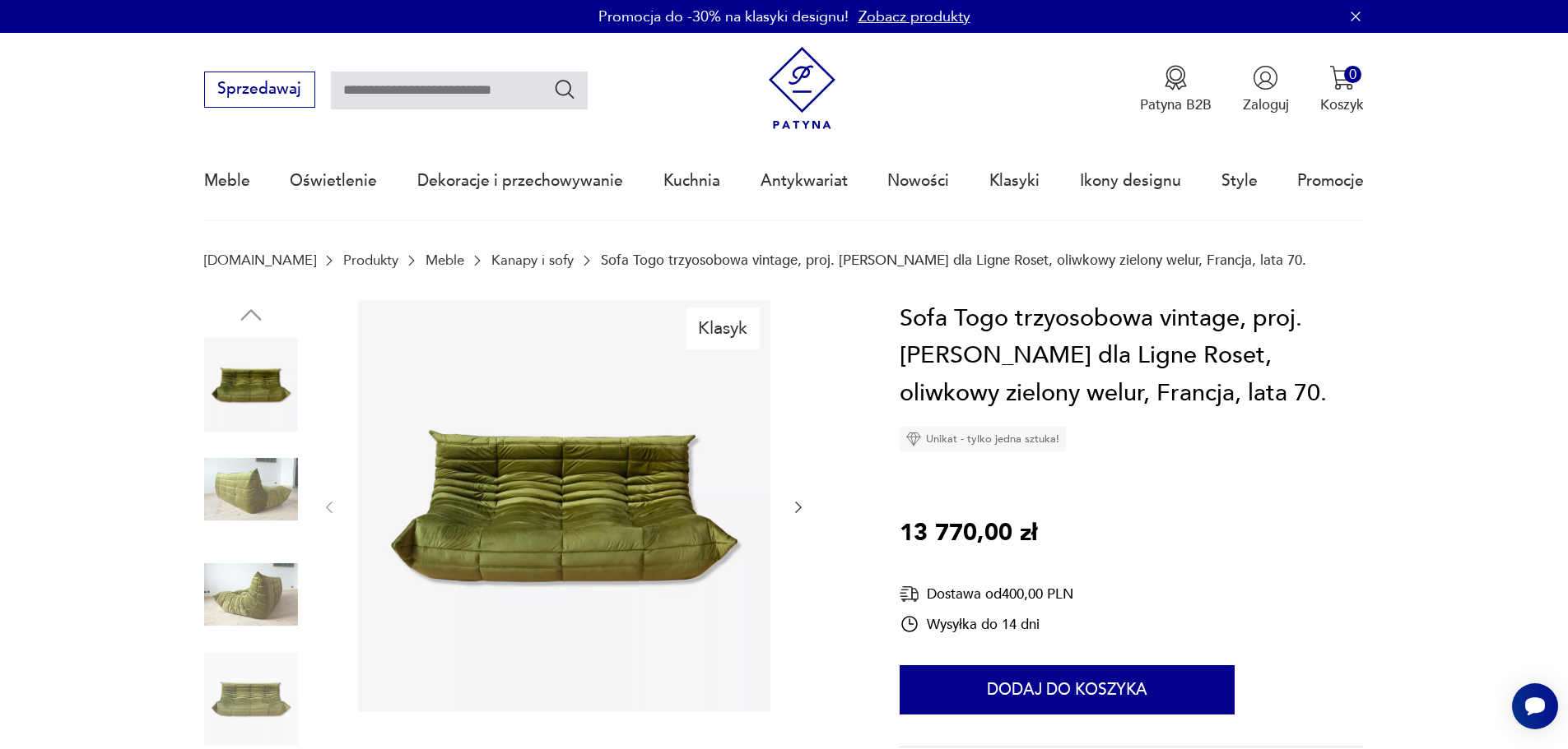
click at [520, 524] on img at bounding box center [564, 507] width 412 height 412
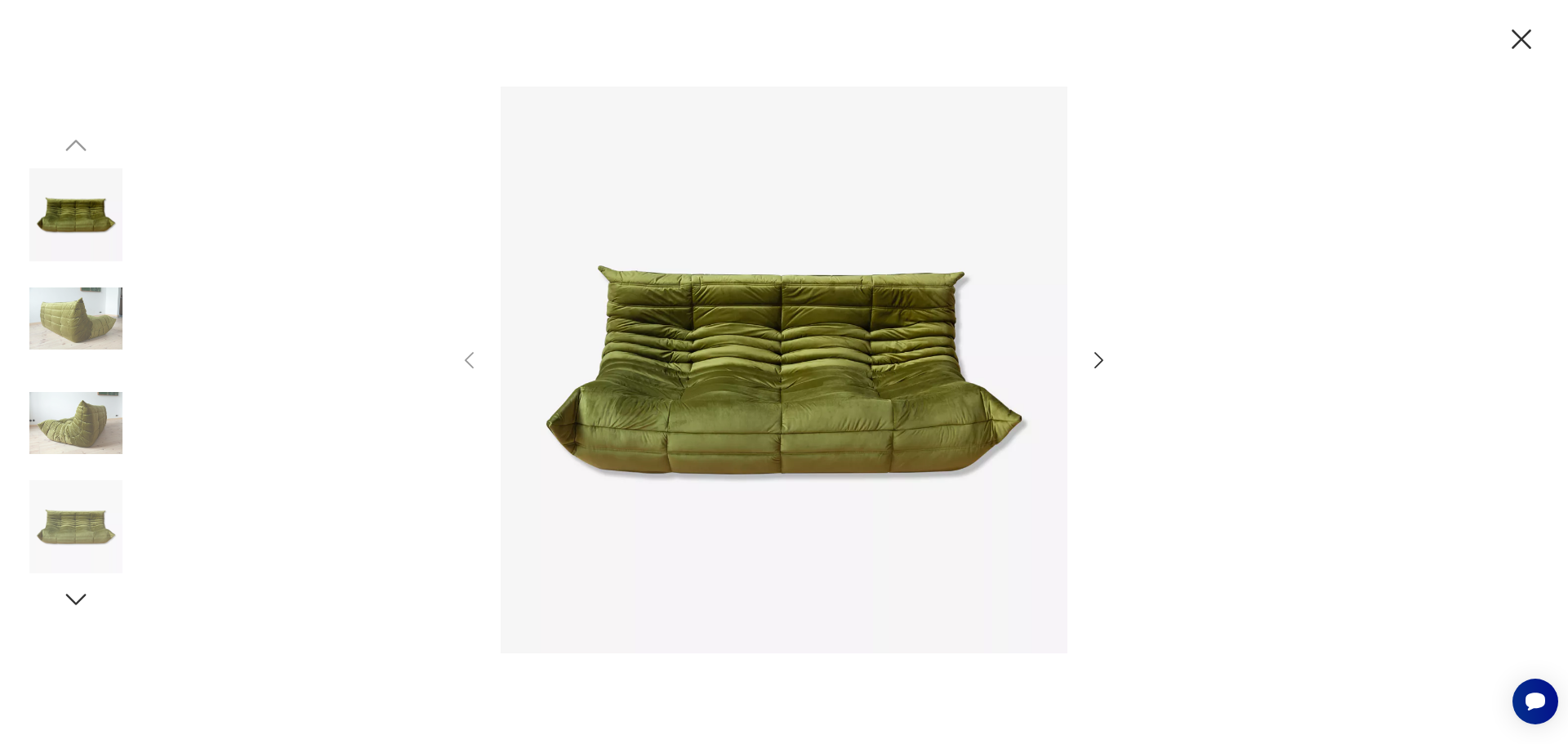
click at [765, 415] on img at bounding box center [784, 370] width 567 height 596
click at [1092, 358] on icon "button" at bounding box center [1099, 361] width 24 height 24
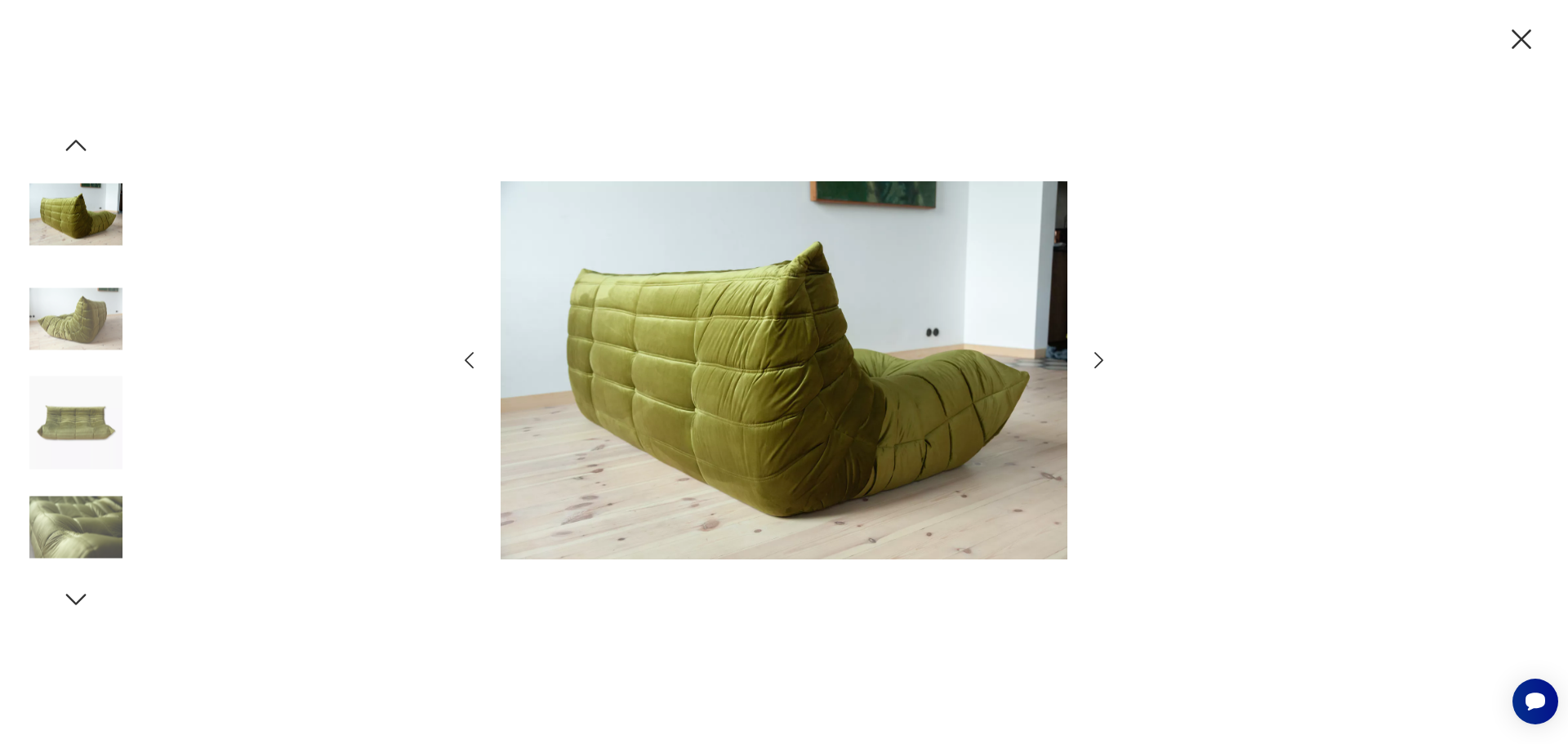
click at [1092, 358] on icon "button" at bounding box center [1099, 361] width 24 height 24
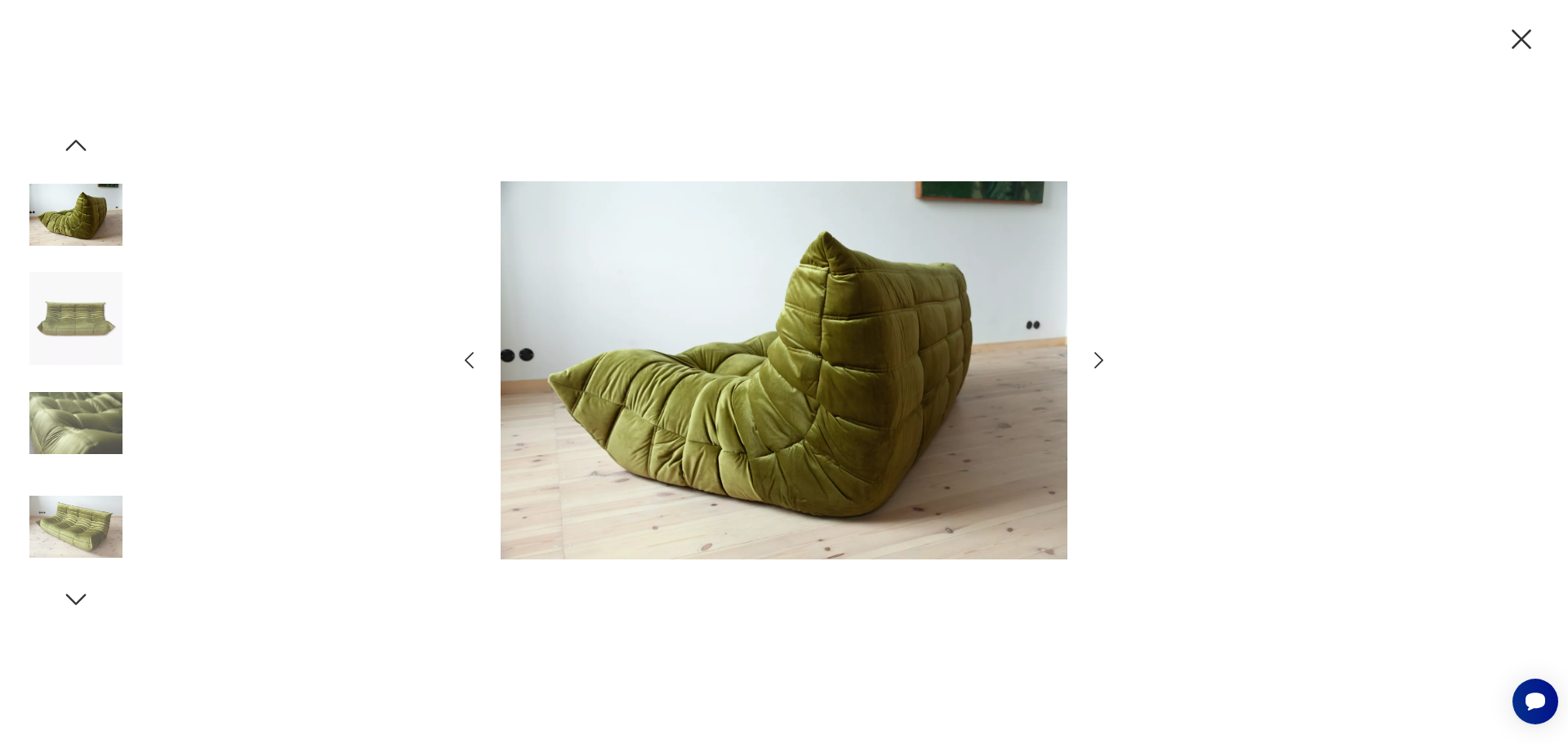
click at [1092, 358] on icon "button" at bounding box center [1099, 361] width 24 height 24
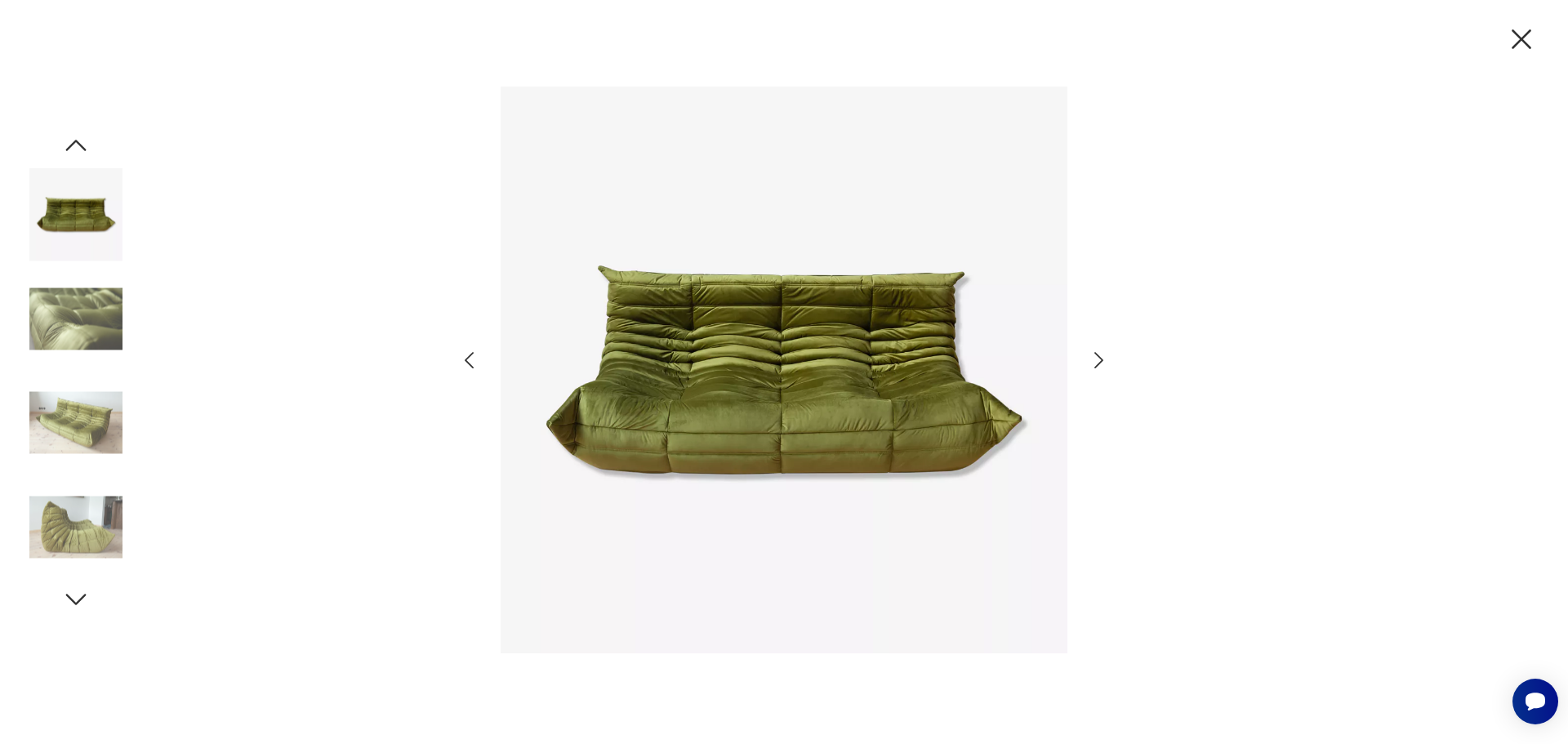
click at [1149, 255] on div at bounding box center [784, 372] width 1568 height 744
click at [1525, 33] on icon "button" at bounding box center [1522, 39] width 34 height 34
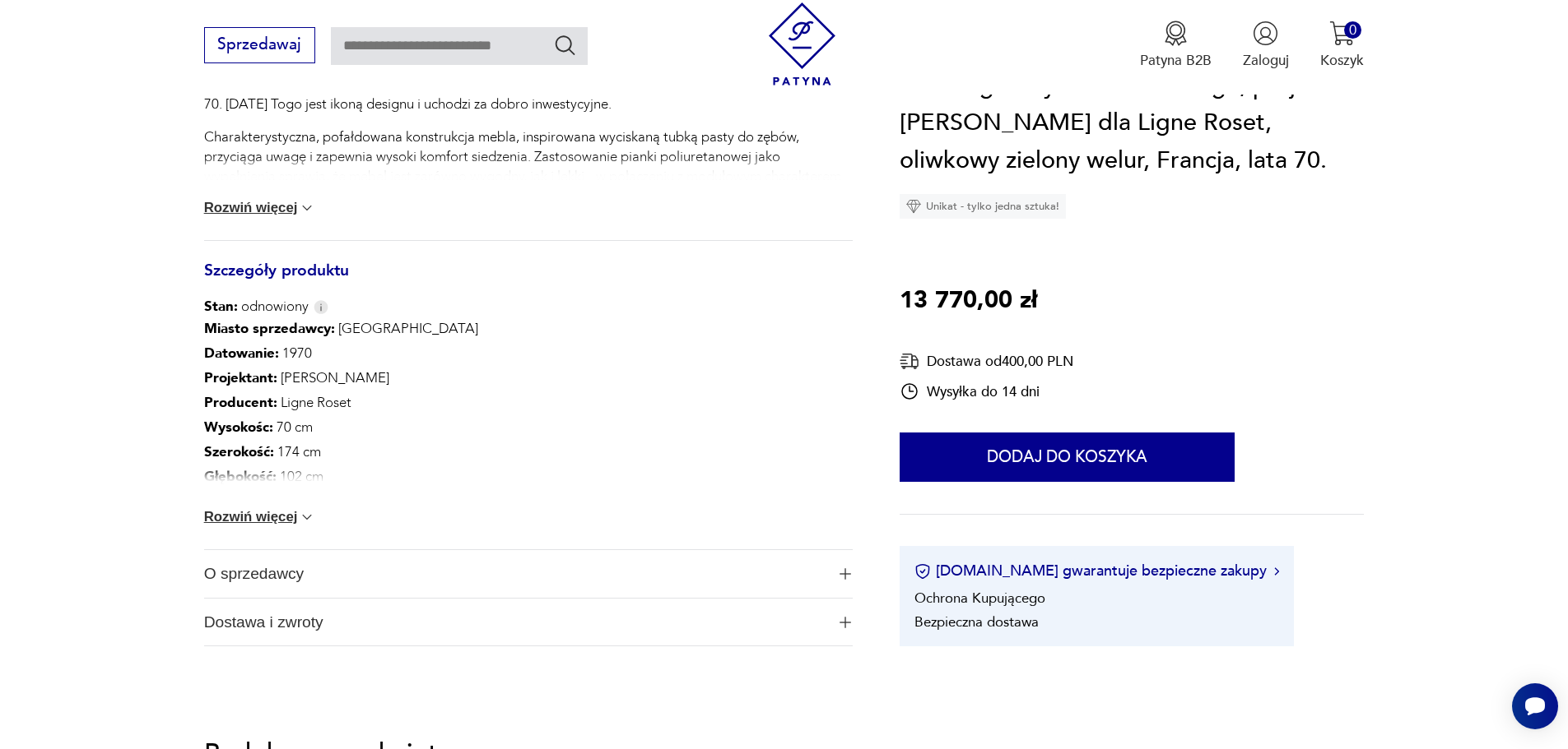
scroll to position [576, 0]
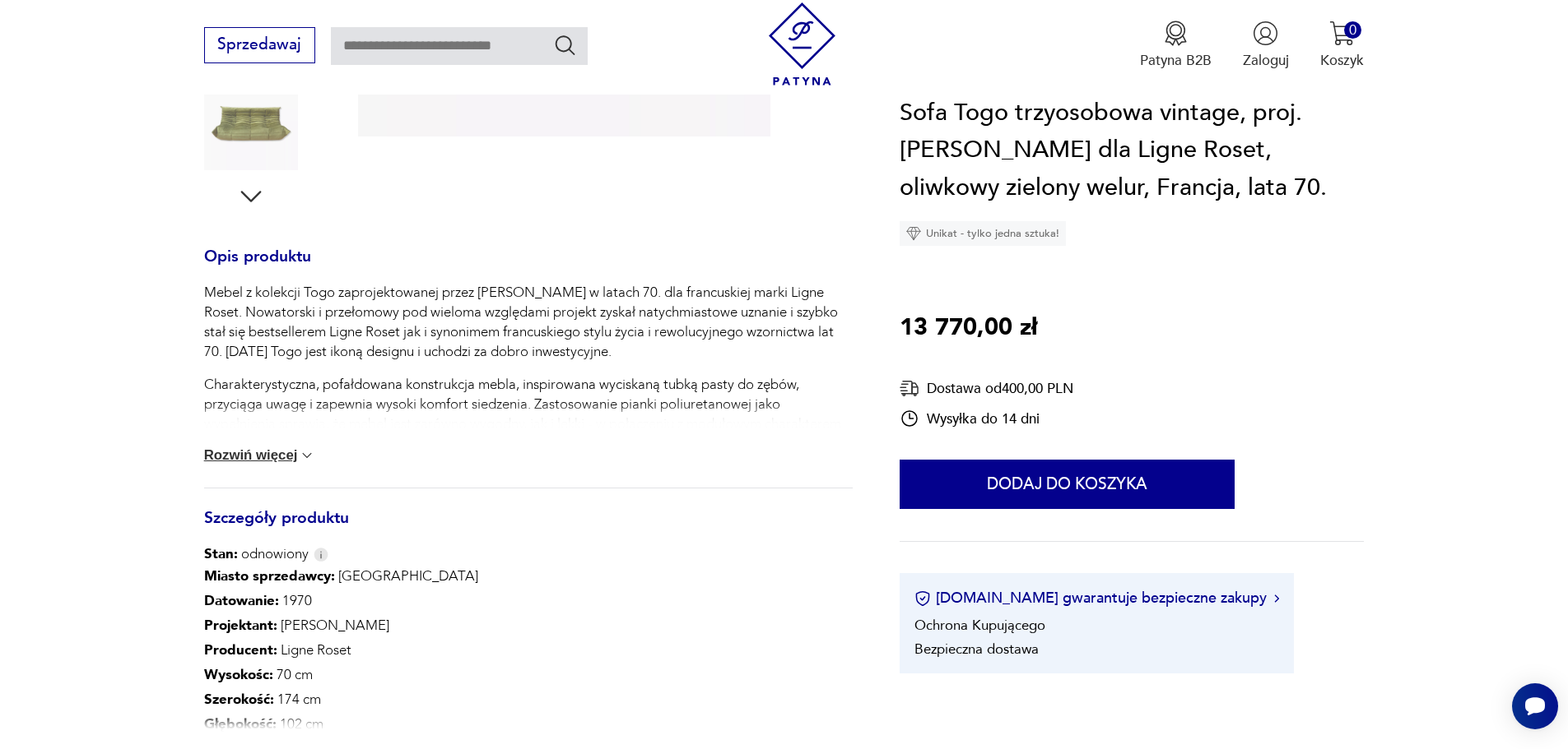
click at [294, 463] on button "Rozwiń więcej" at bounding box center [260, 456] width 112 height 16
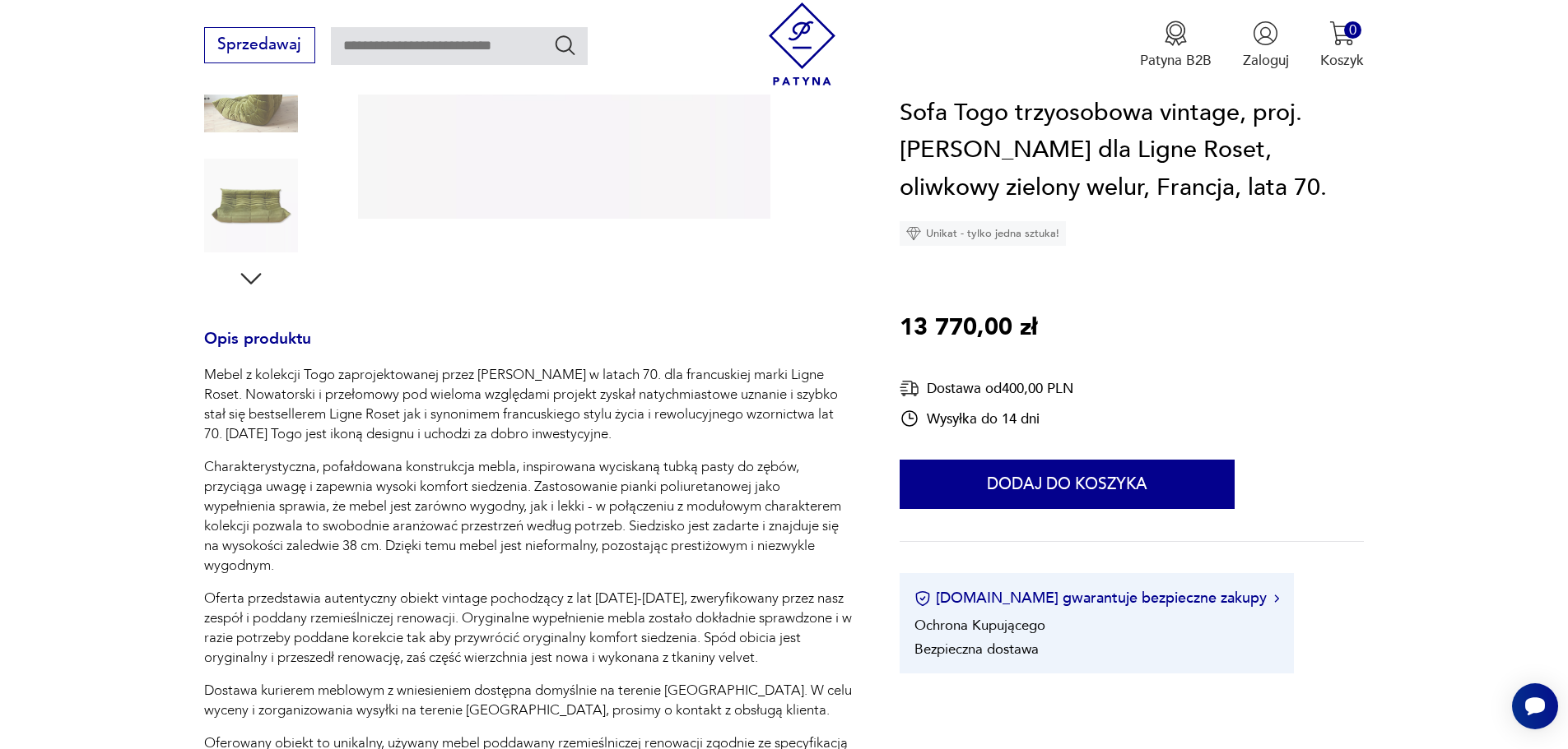
scroll to position [0, 0]
